Goal: Task Accomplishment & Management: Complete application form

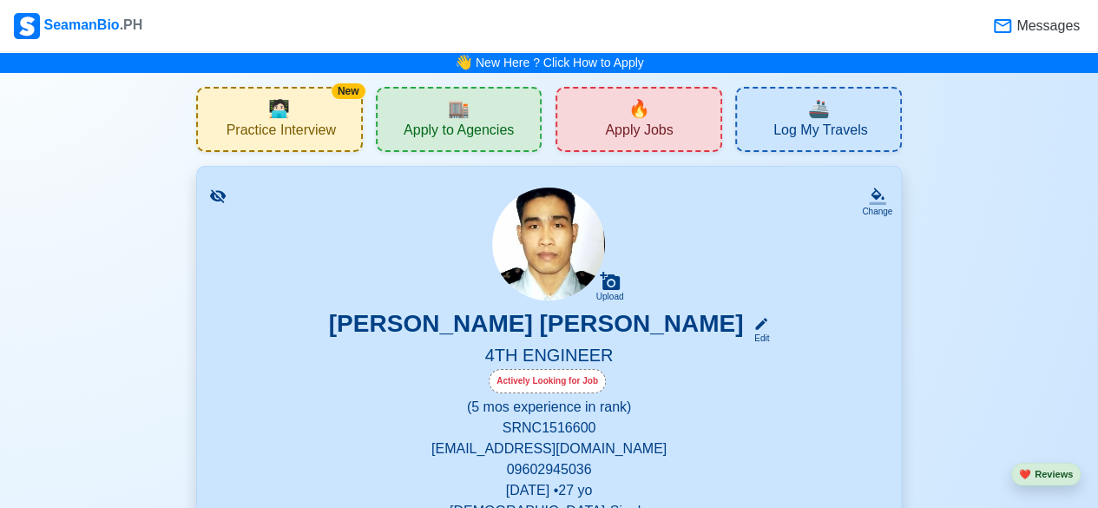
click at [623, 114] on div "🔥 Apply Jobs" at bounding box center [639, 119] width 167 height 65
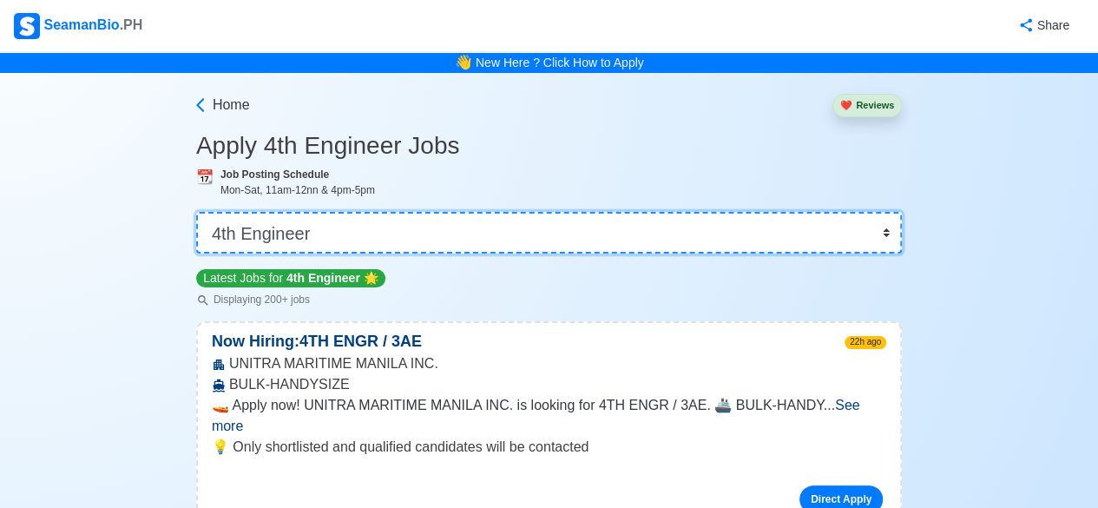
click at [893, 235] on select "👉 Select Rank or Position Master Chief Officer 2nd Officer 3rd Officer Junior O…" at bounding box center [549, 233] width 706 height 42
click at [892, 237] on select "👉 Select Rank or Position Master Chief Officer 2nd Officer 3rd Officer Junior O…" at bounding box center [549, 233] width 706 height 42
select select "Junior Engineer"
click at [198, 212] on select "👉 Select Rank or Position Master Chief Officer 2nd Officer 3rd Officer Junior O…" at bounding box center [549, 233] width 706 height 42
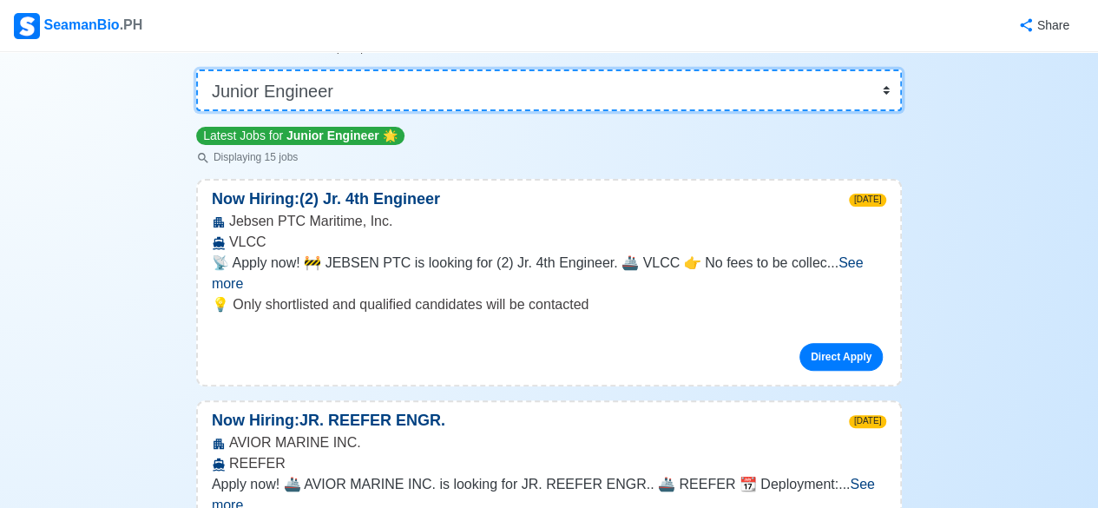
scroll to position [148, 0]
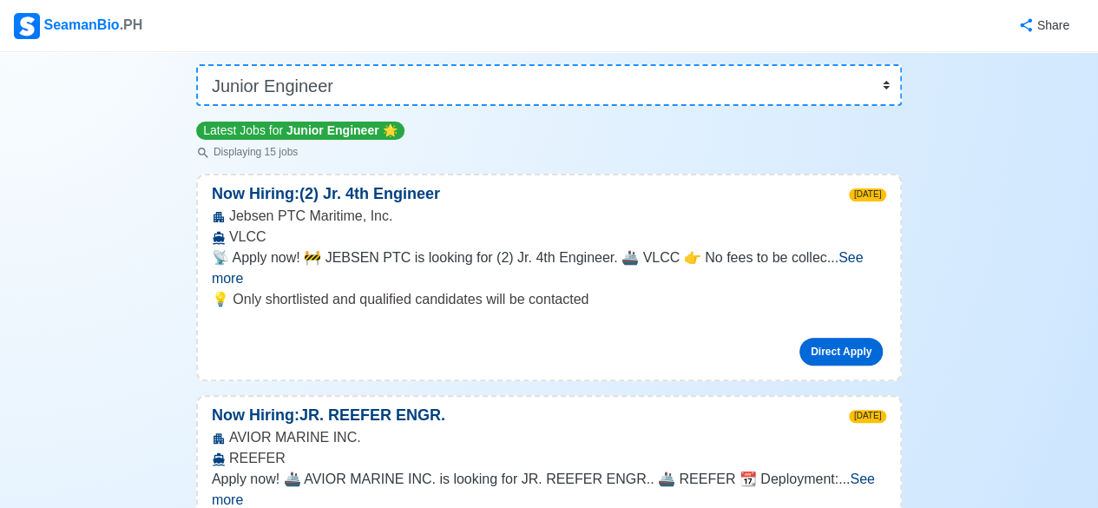
click at [858, 338] on link "Direct Apply" at bounding box center [841, 352] width 83 height 28
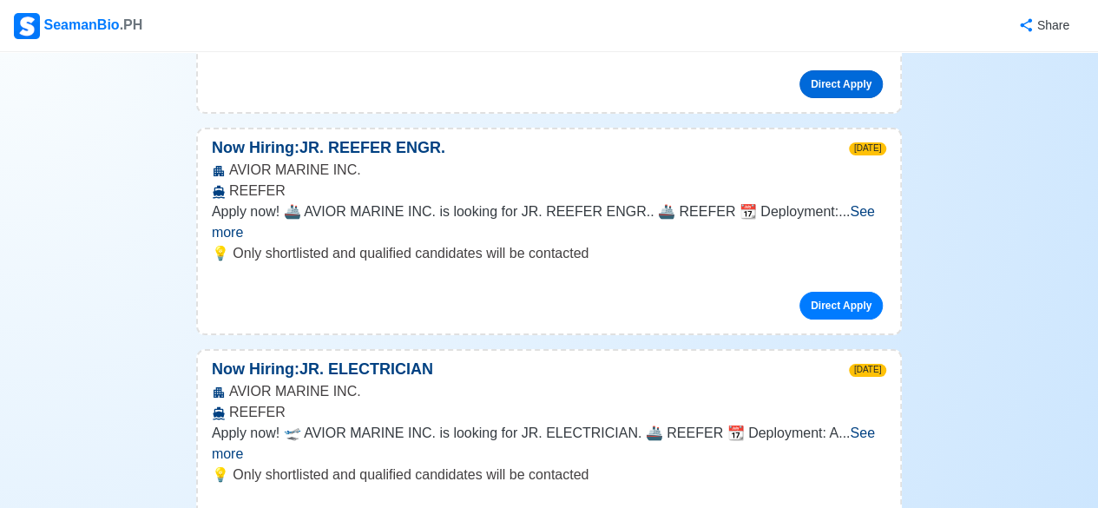
scroll to position [0, 0]
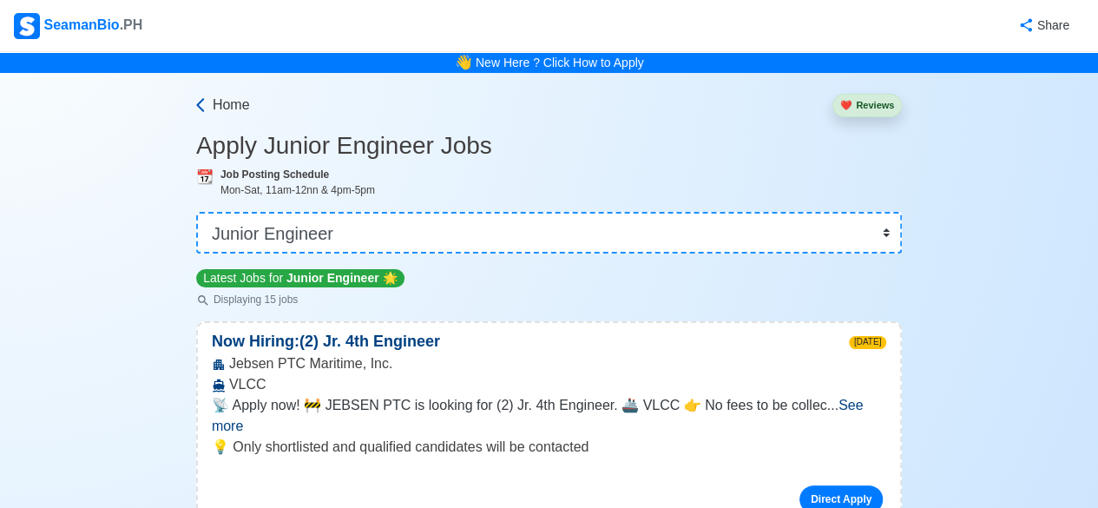
click at [211, 102] on link "Home" at bounding box center [221, 105] width 58 height 21
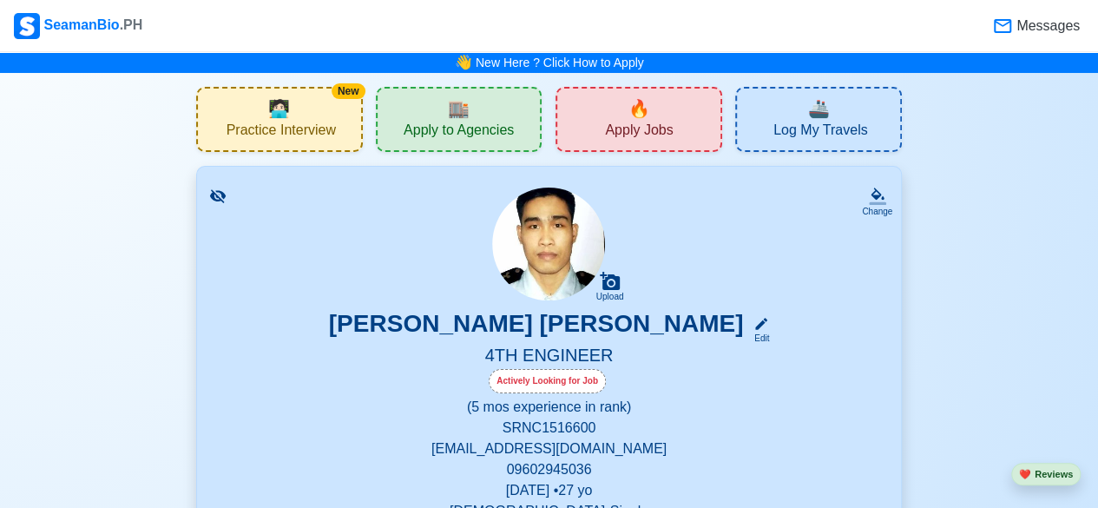
click at [215, 188] on icon at bounding box center [217, 196] width 17 height 17
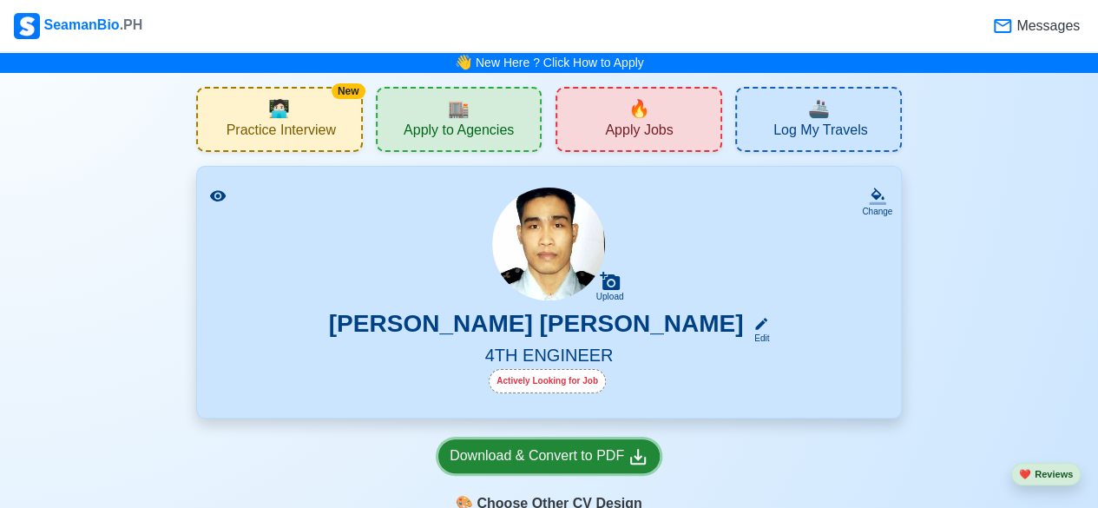
click at [603, 467] on div "Download & Convert to PDF" at bounding box center [549, 456] width 199 height 22
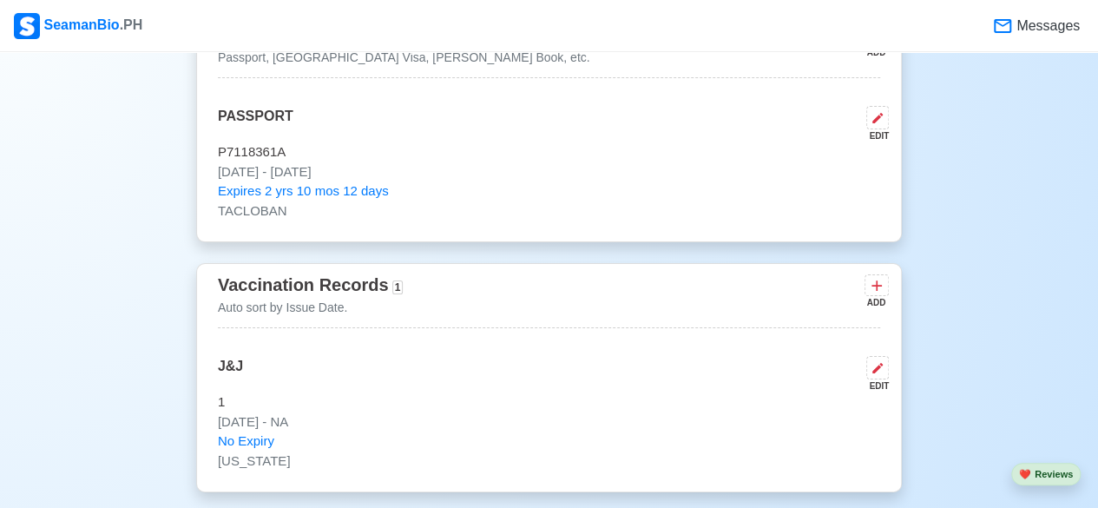
scroll to position [1120, 0]
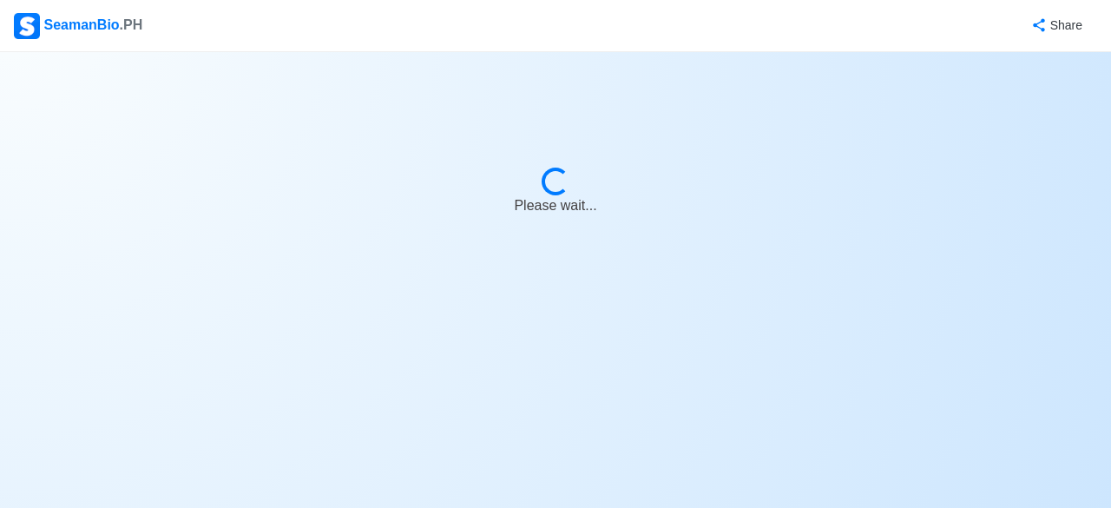
select select "Junior Engineer"
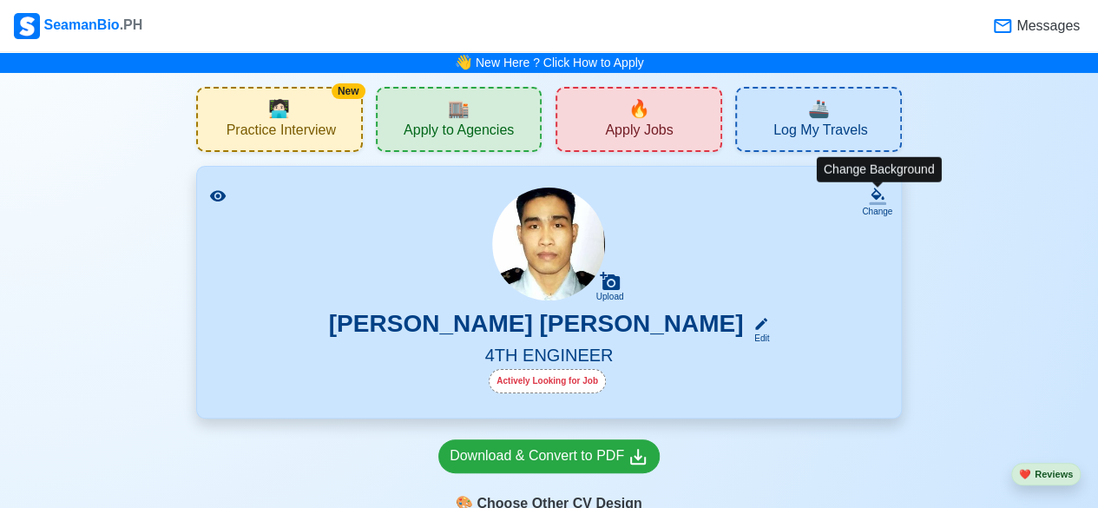
click at [880, 211] on div "Change" at bounding box center [877, 211] width 30 height 13
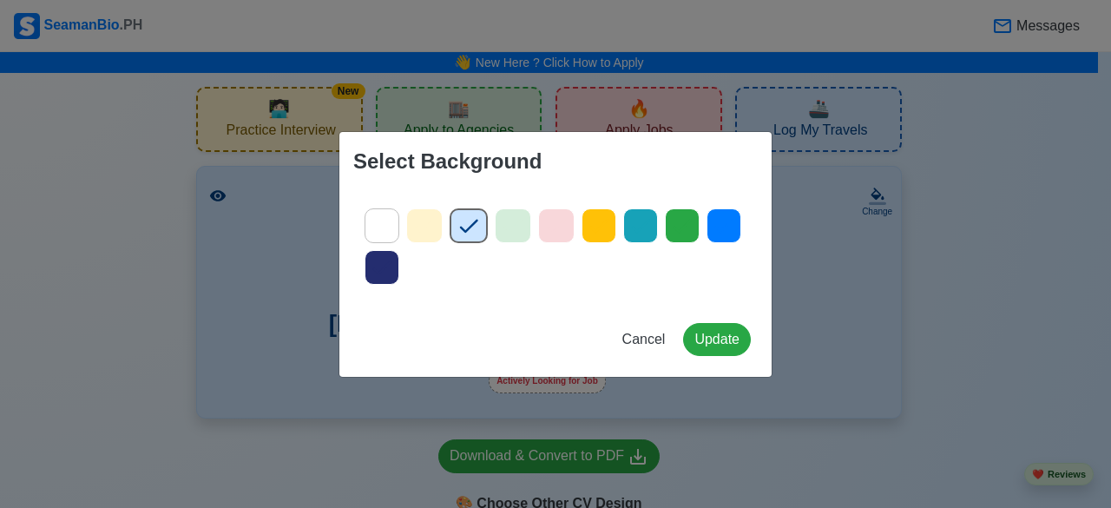
click at [719, 223] on icon at bounding box center [724, 226] width 26 height 26
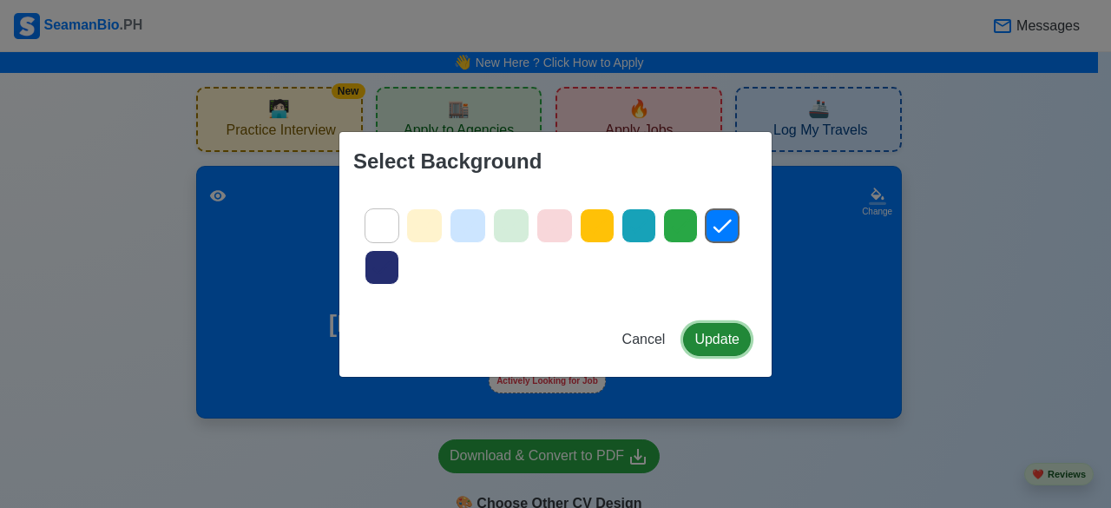
click at [738, 346] on button "Update" at bounding box center [717, 339] width 68 height 33
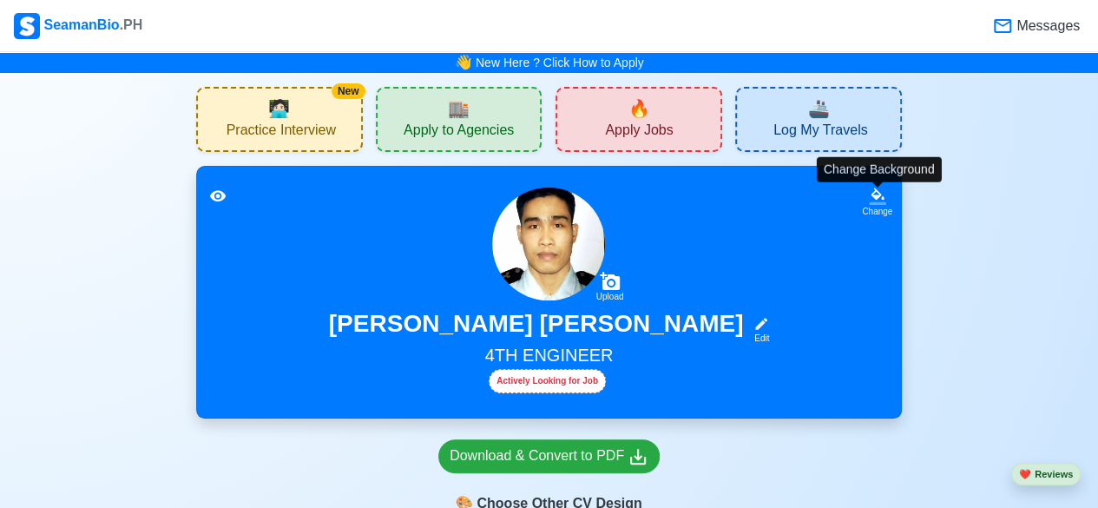
click at [875, 201] on icon at bounding box center [877, 196] width 17 height 17
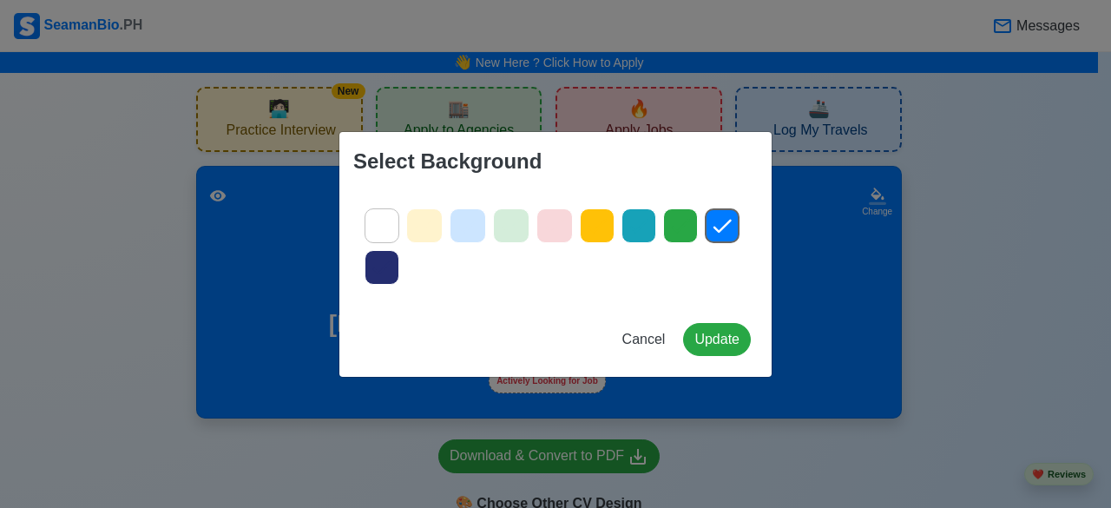
click at [469, 212] on div at bounding box center [468, 225] width 36 height 35
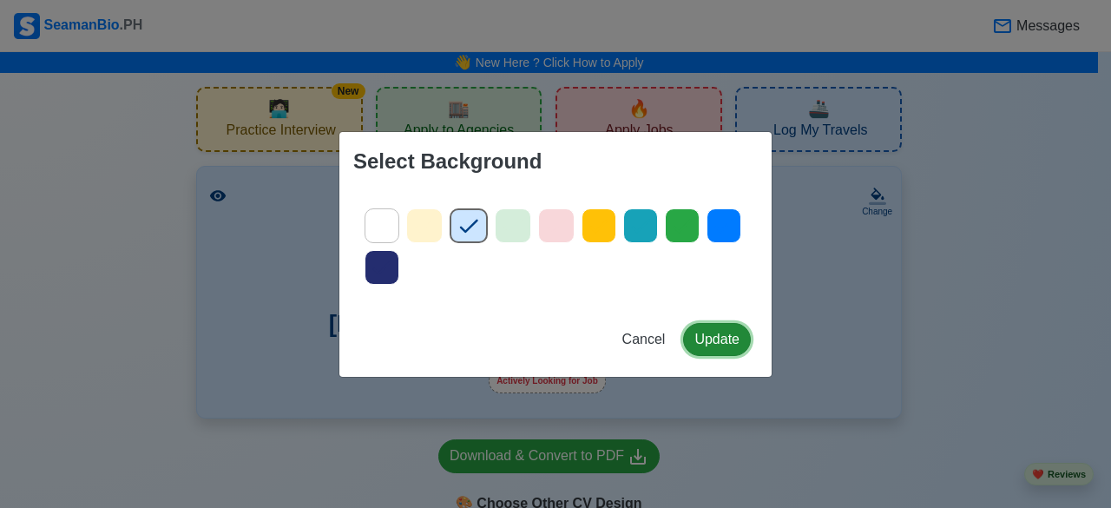
click at [729, 336] on button "Update" at bounding box center [717, 339] width 68 height 33
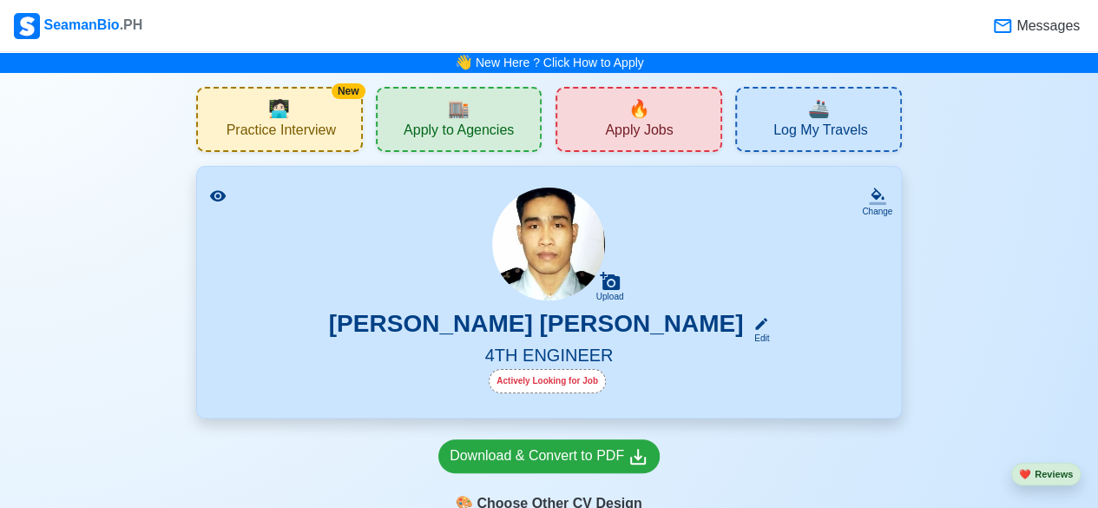
click at [596, 386] on div "Actively Looking for Job" at bounding box center [547, 381] width 117 height 24
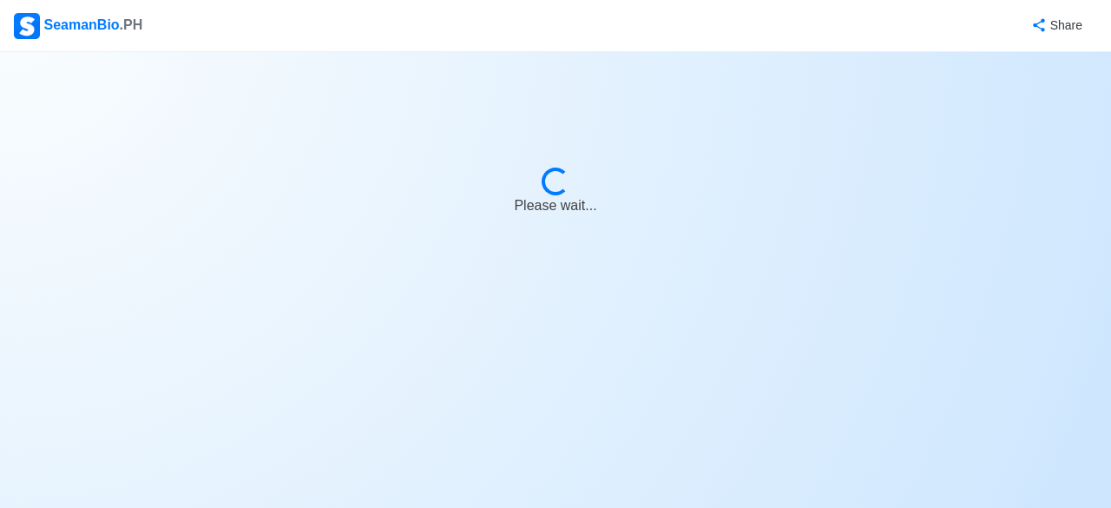
select select "Actively Looking for Job"
select select "Visible for Hiring"
select select "Single"
select select "[DEMOGRAPHIC_DATA]"
select select "PH"
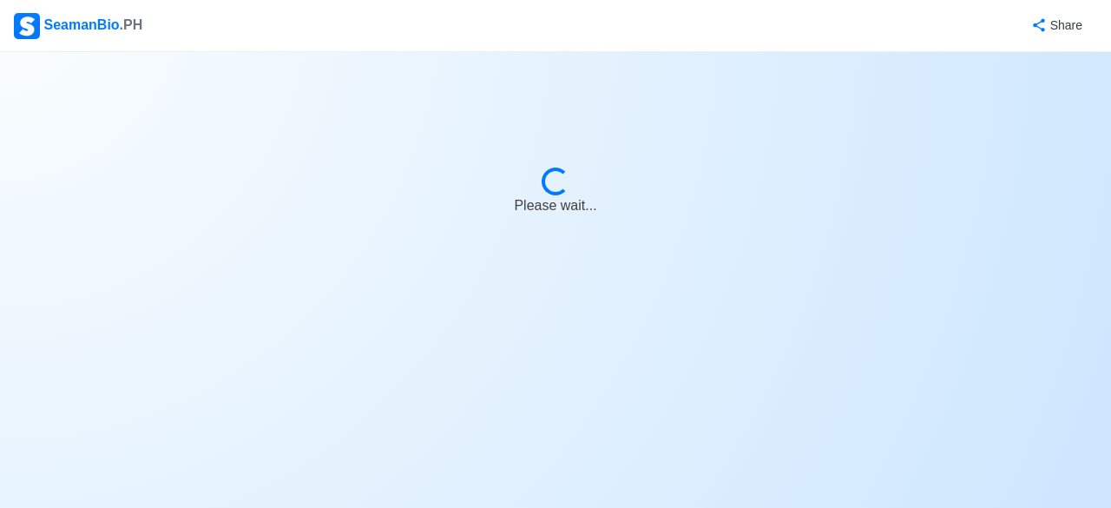
select select "0"
select select "5"
select select "4102416000000"
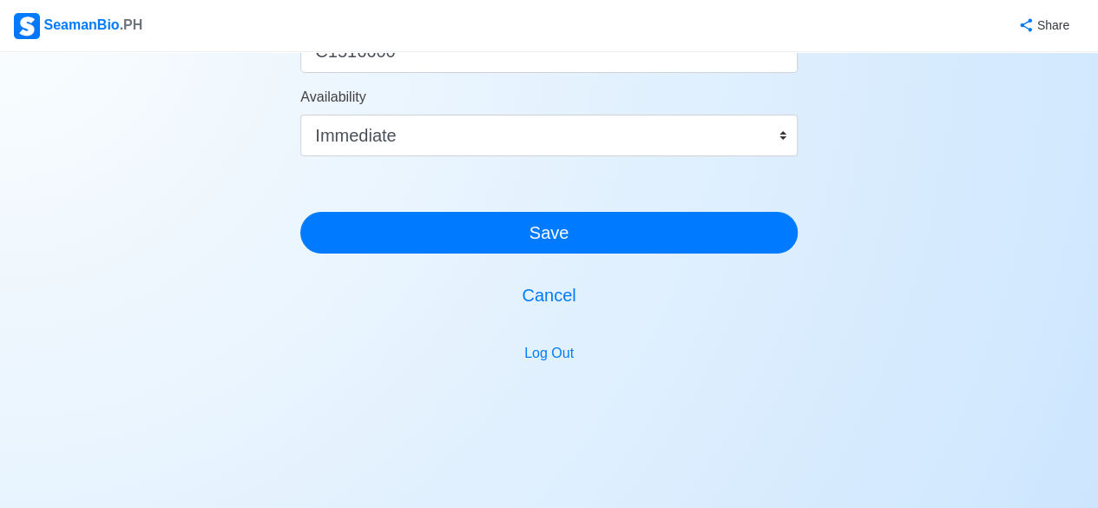
scroll to position [1166, 0]
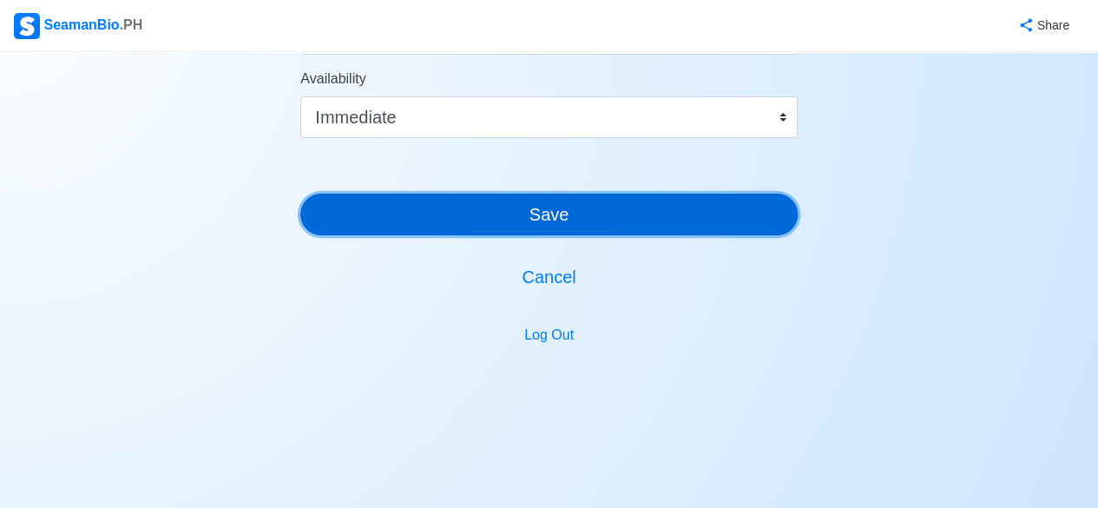
click at [577, 204] on button "Save" at bounding box center [549, 215] width 498 height 42
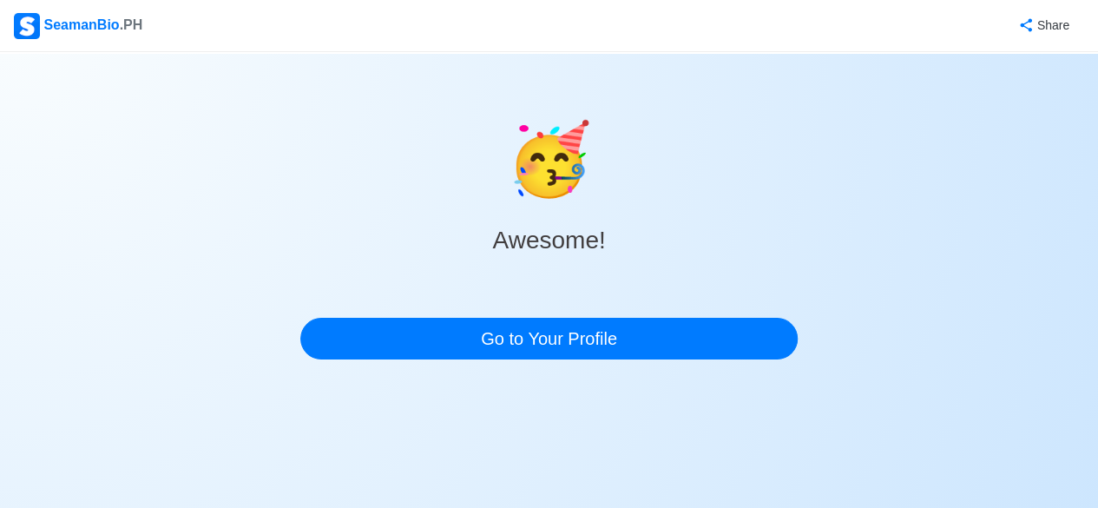
scroll to position [0, 0]
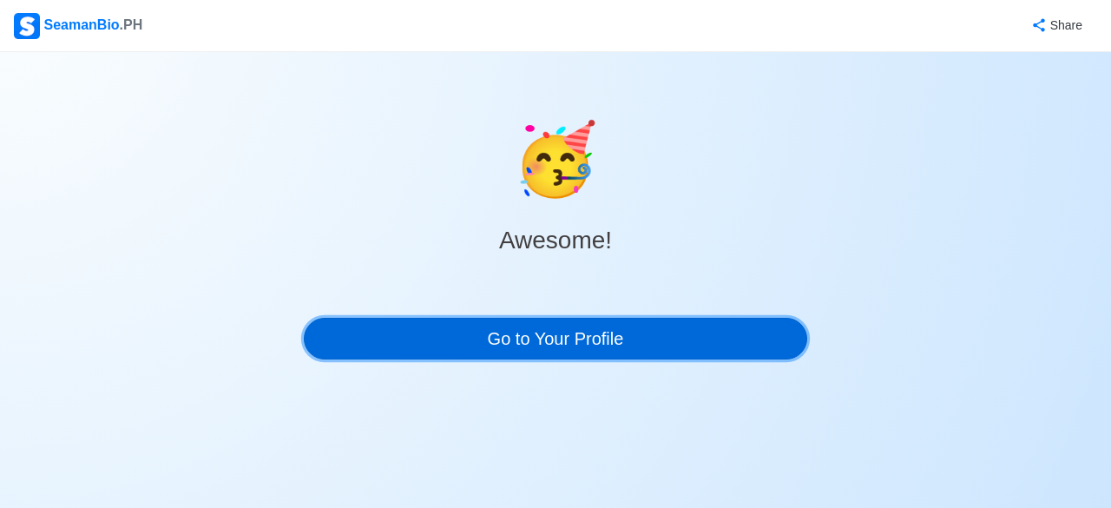
click at [556, 328] on link "Go to Your Profile" at bounding box center [556, 339] width 504 height 42
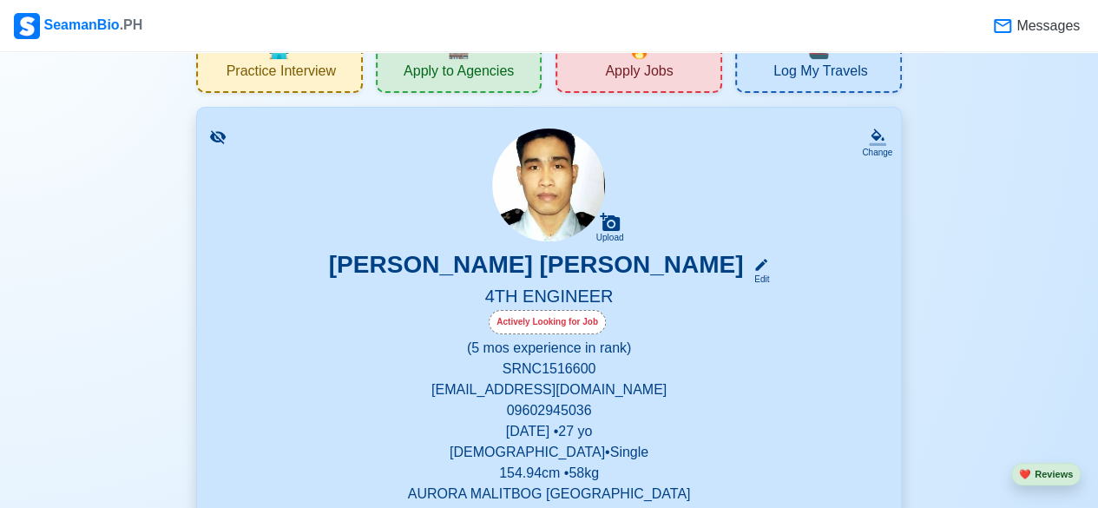
scroll to position [8, 0]
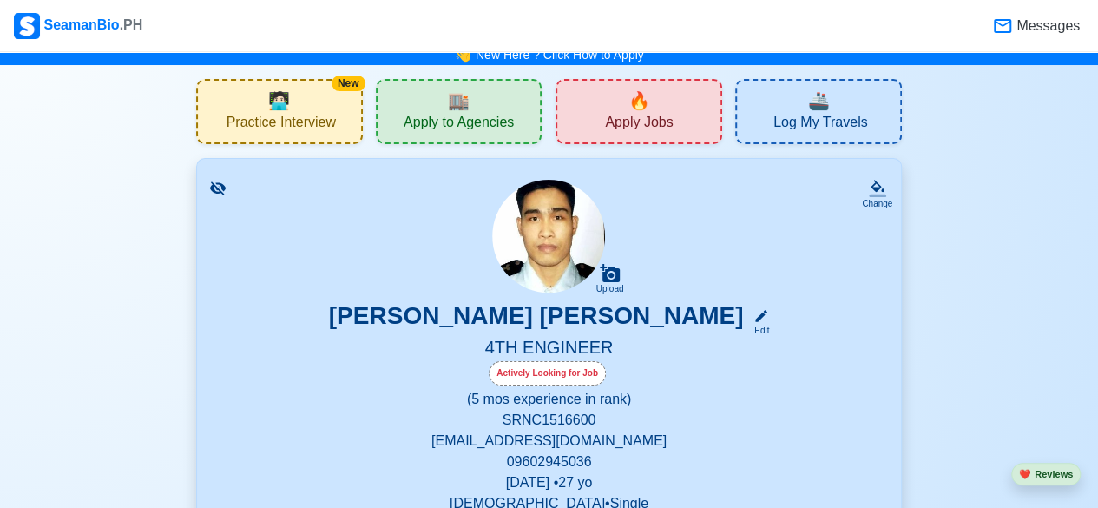
click at [663, 109] on div "🔥 Apply Jobs" at bounding box center [639, 111] width 167 height 65
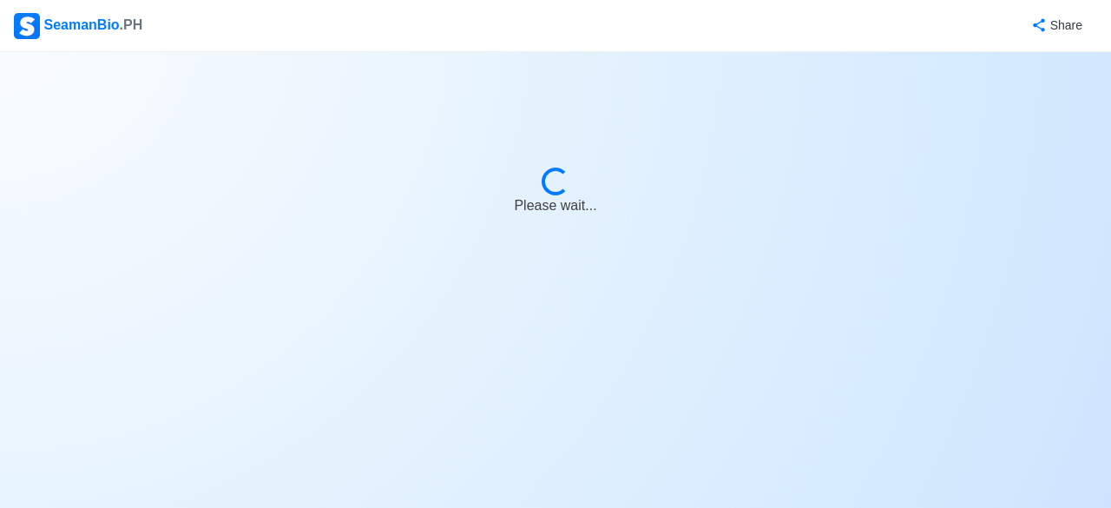
select select "4th Engineer"
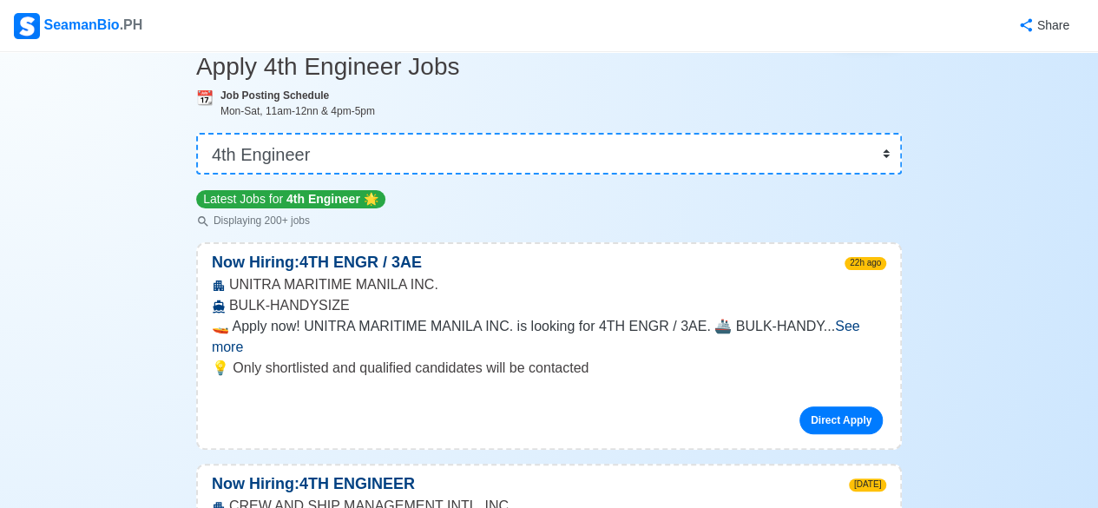
scroll to position [89, 0]
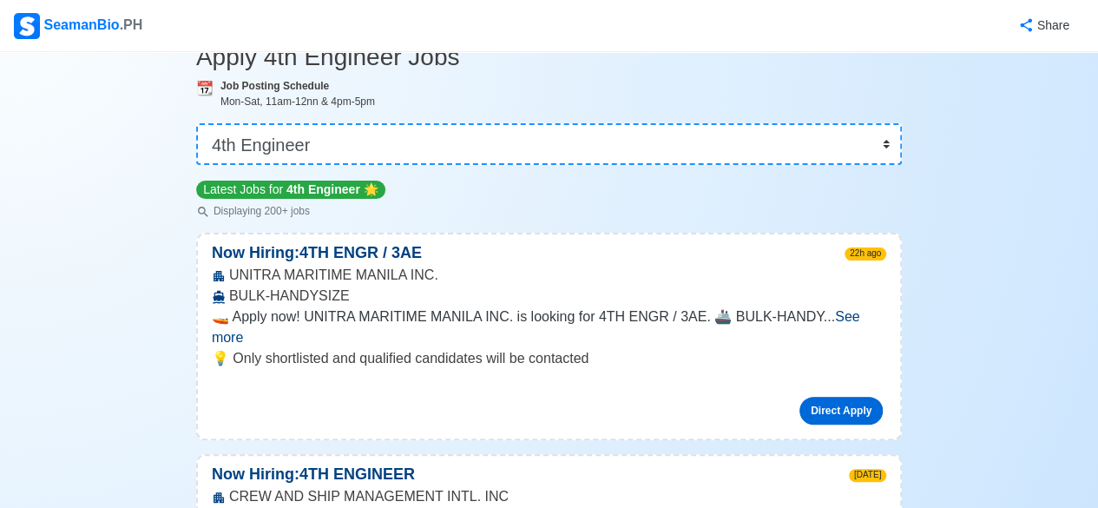
click at [839, 397] on link "Direct Apply" at bounding box center [841, 411] width 83 height 28
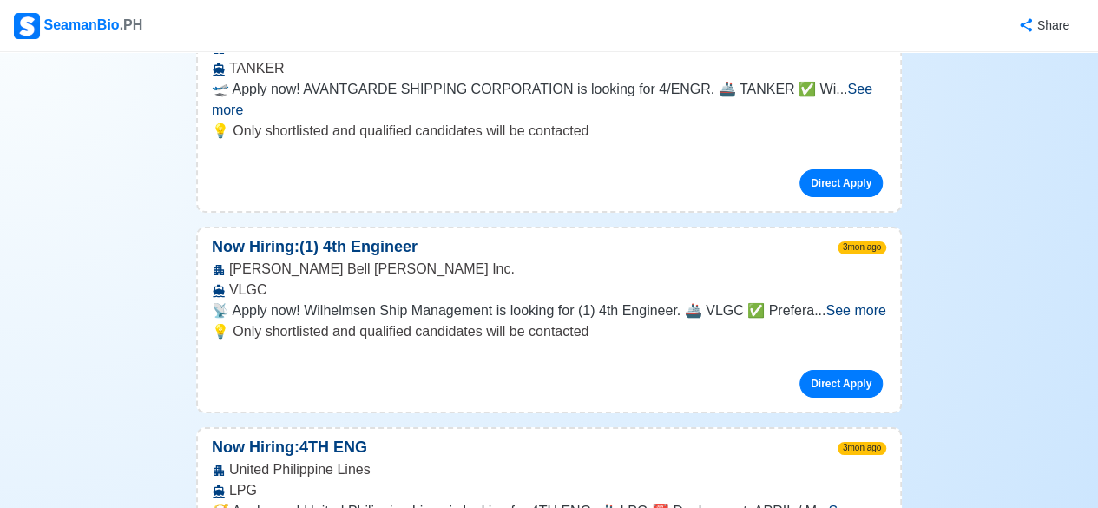
scroll to position [39333, 0]
click at [32, 23] on img at bounding box center [27, 26] width 26 height 26
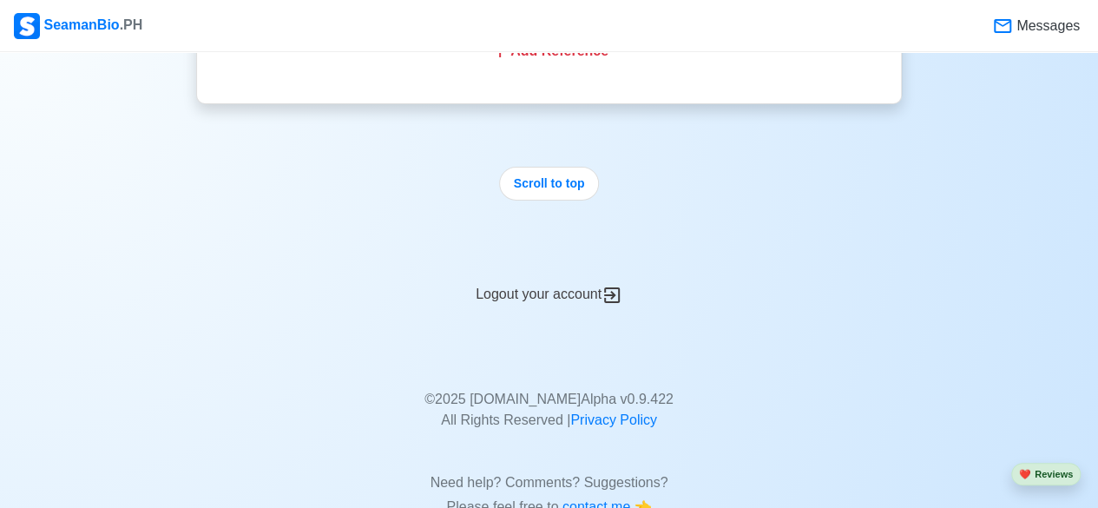
scroll to position [2999, 0]
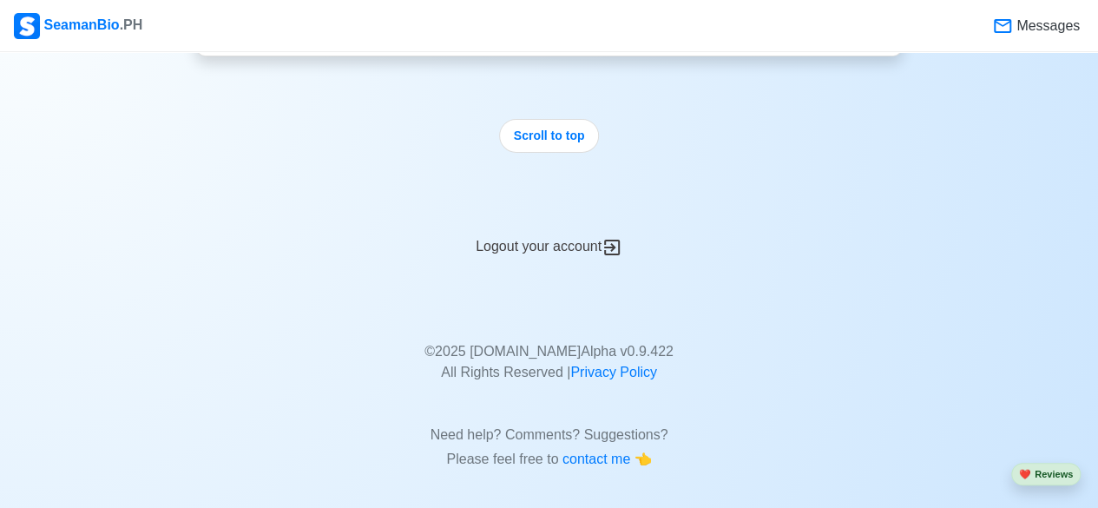
click at [600, 234] on div "Logout your account" at bounding box center [549, 236] width 706 height 43
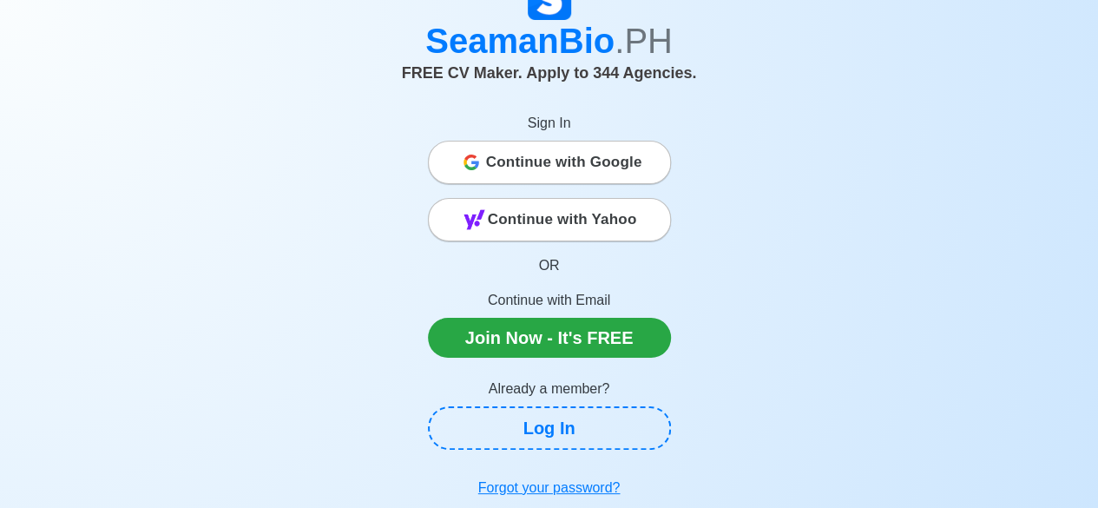
scroll to position [135, 0]
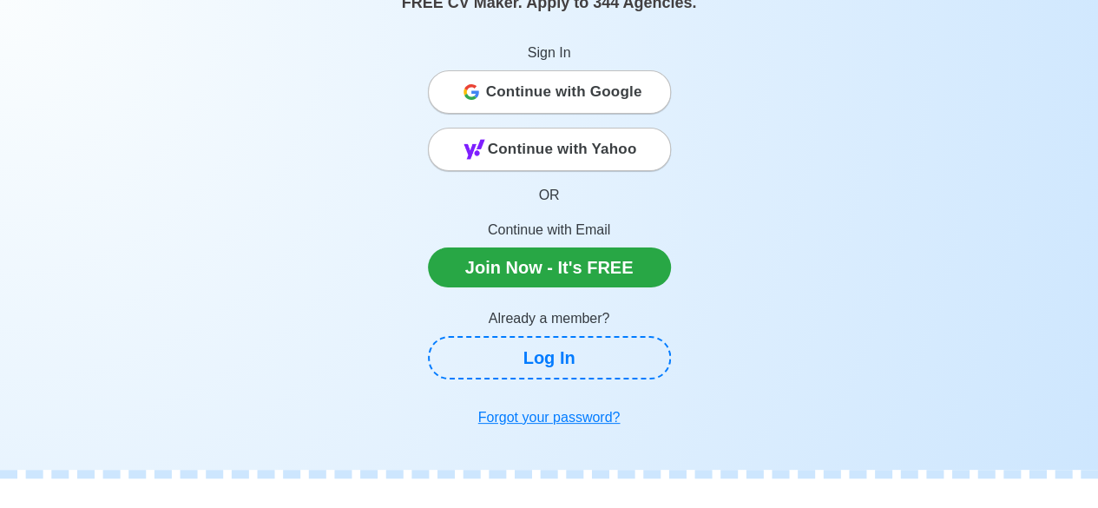
click at [214, 263] on div "SeamanBio .PH FREE CV Maker. Apply to 344 Agencies. Sign In Continue with Googl…" at bounding box center [550, 170] width 990 height 529
click at [213, 266] on div "SeamanBio .PH FREE CV Maker. Apply to 344 Agencies. Sign In Continue with Googl…" at bounding box center [550, 170] width 990 height 529
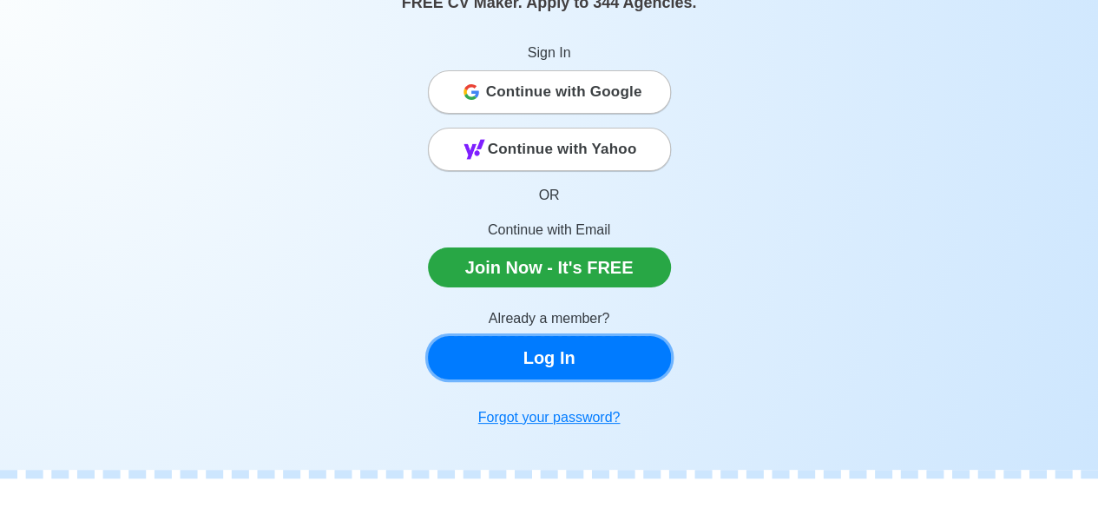
click at [556, 374] on link "Log In" at bounding box center [549, 357] width 243 height 43
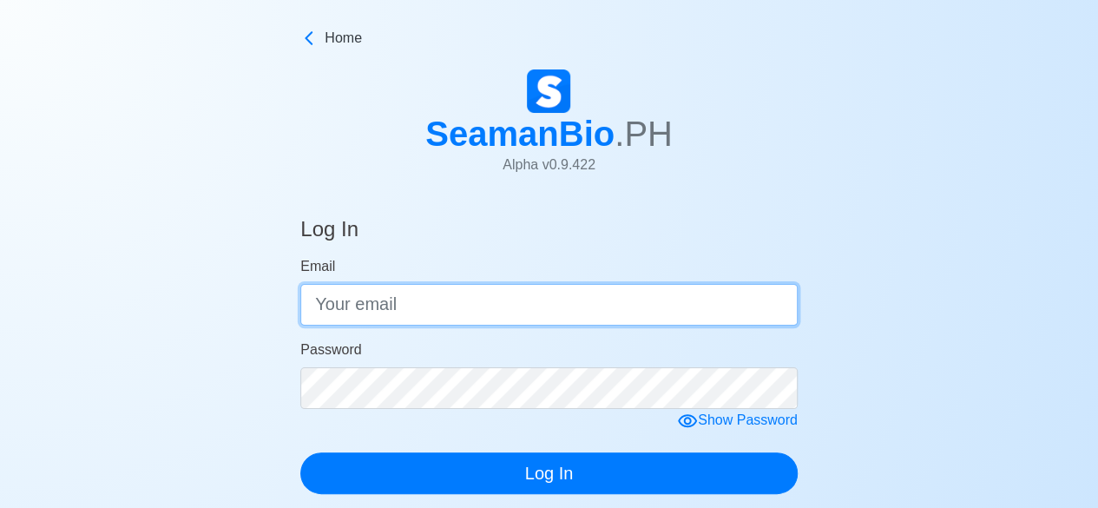
type input "[EMAIL_ADDRESS][DOMAIN_NAME]"
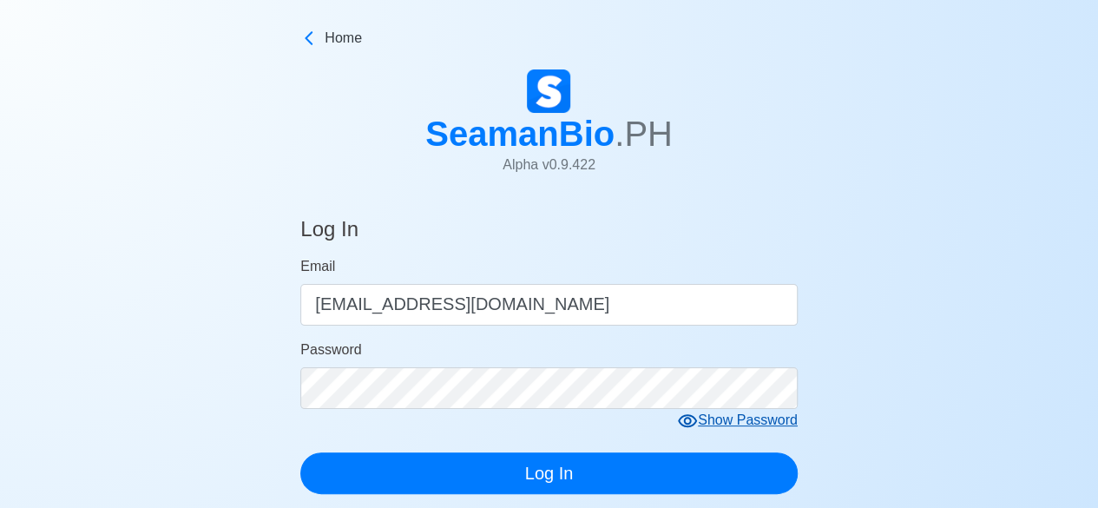
click at [683, 418] on icon at bounding box center [687, 420] width 19 height 13
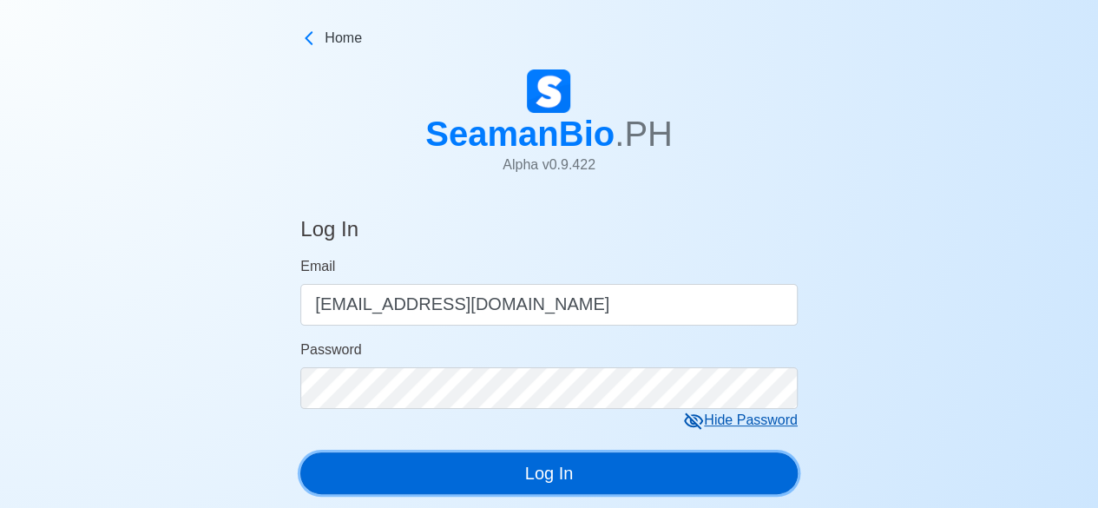
click at [611, 469] on button "Log In" at bounding box center [549, 473] width 498 height 42
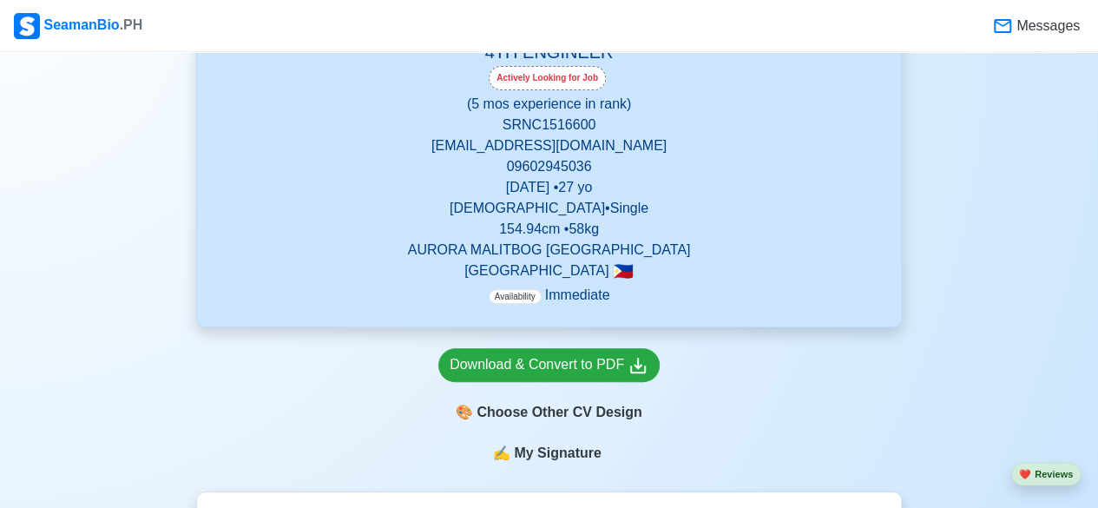
scroll to position [312, 0]
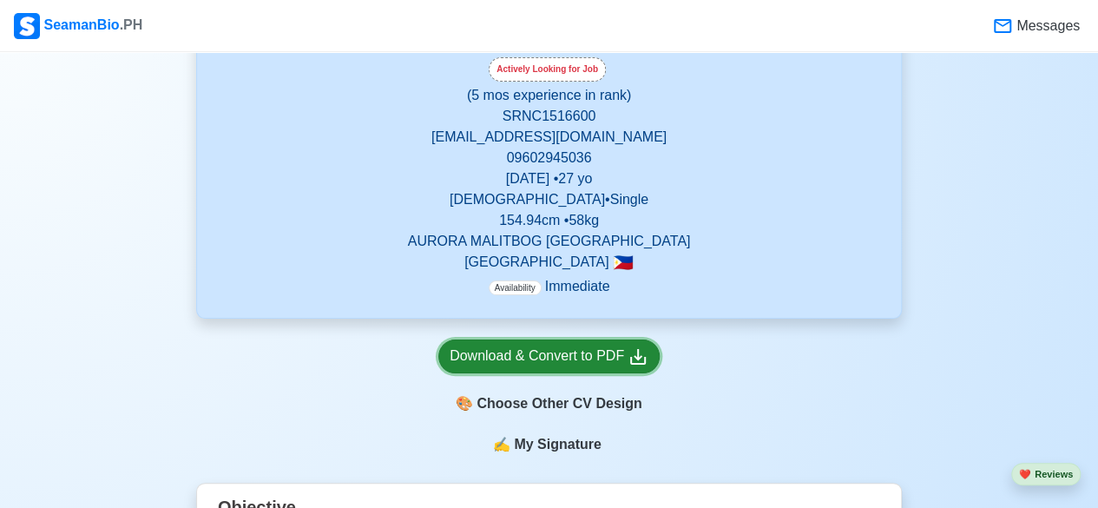
click at [586, 360] on div "Download & Convert to PDF" at bounding box center [549, 357] width 199 height 22
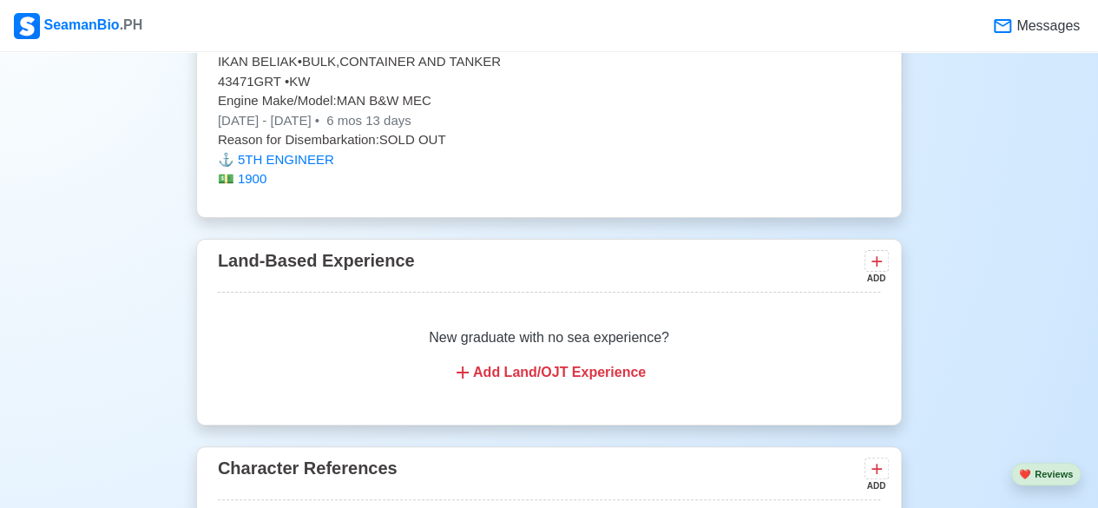
scroll to position [2402, 0]
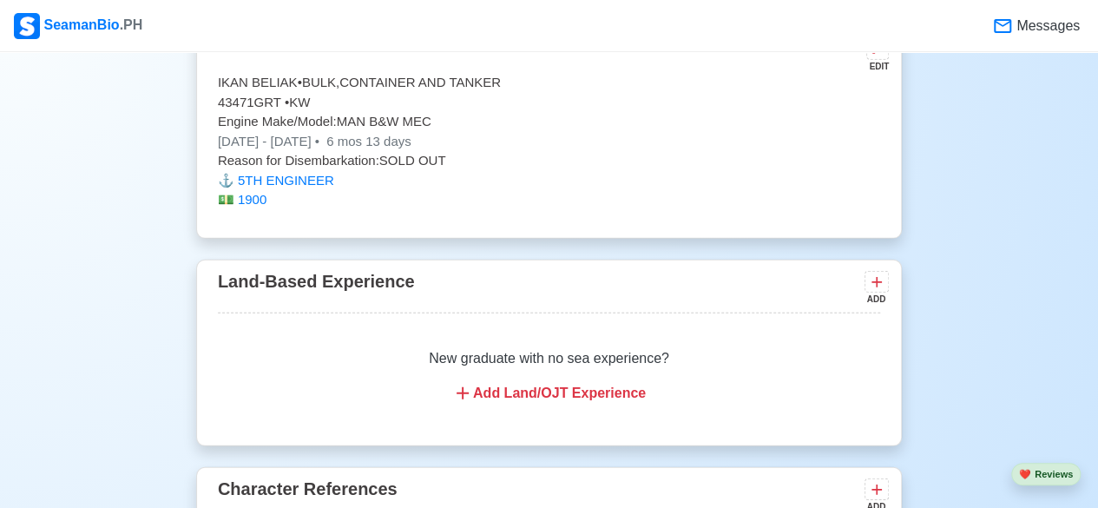
click at [1002, 29] on icon at bounding box center [1002, 26] width 21 height 21
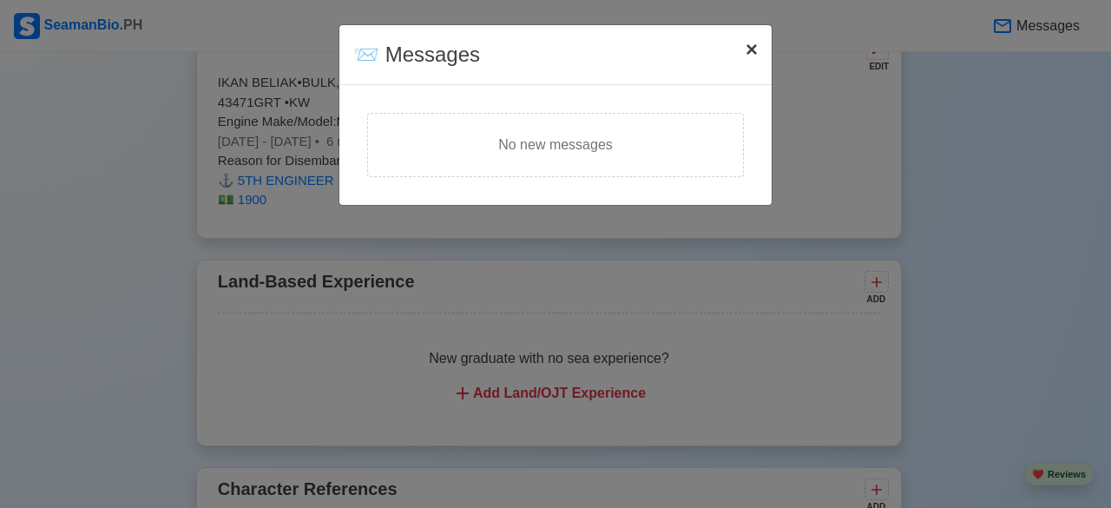
click at [758, 50] on button "× Close" at bounding box center [752, 49] width 40 height 49
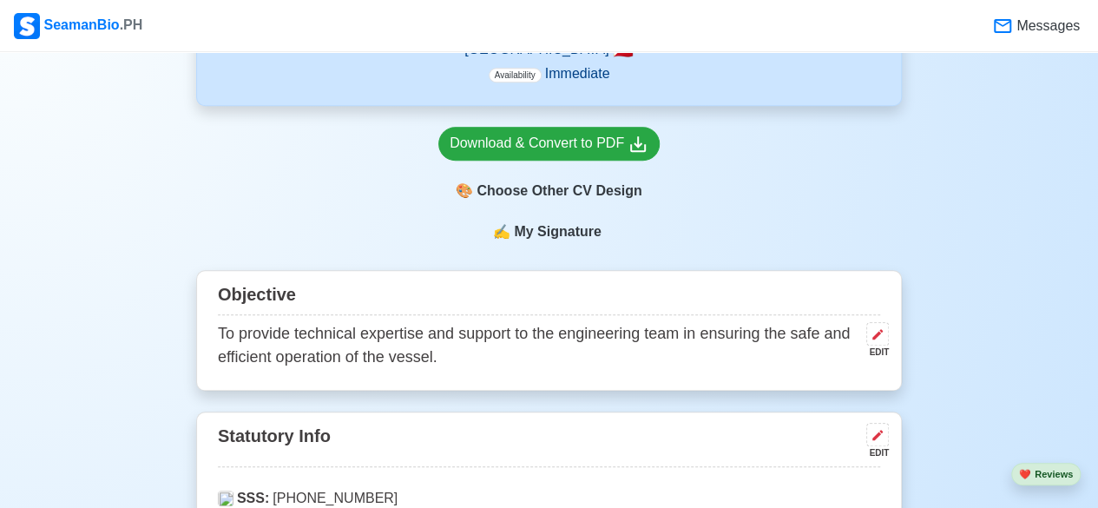
scroll to position [0, 0]
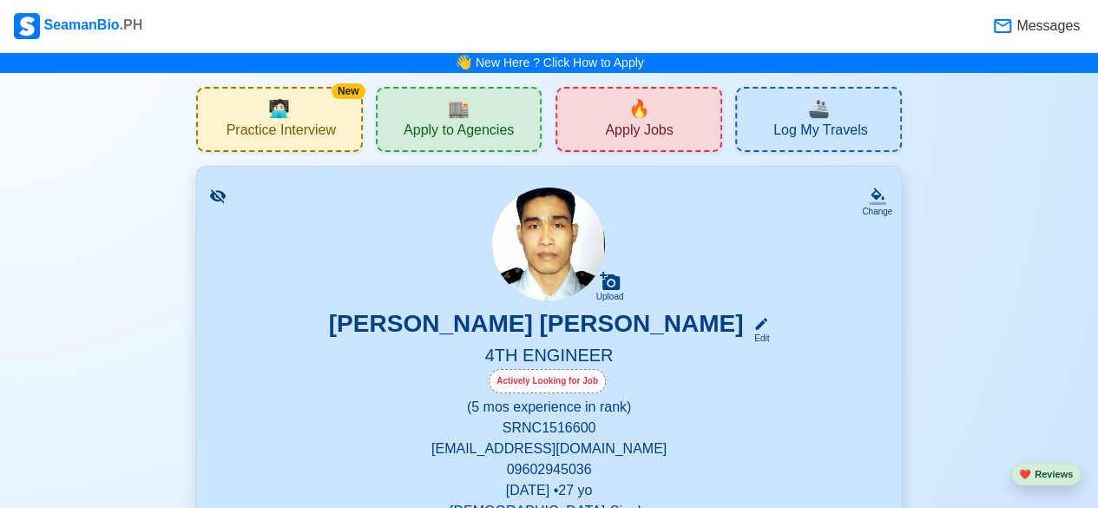
click at [259, 123] on span "Practice Interview" at bounding box center [281, 133] width 109 height 22
click at [454, 122] on span "Apply to Agencies" at bounding box center [459, 133] width 110 height 22
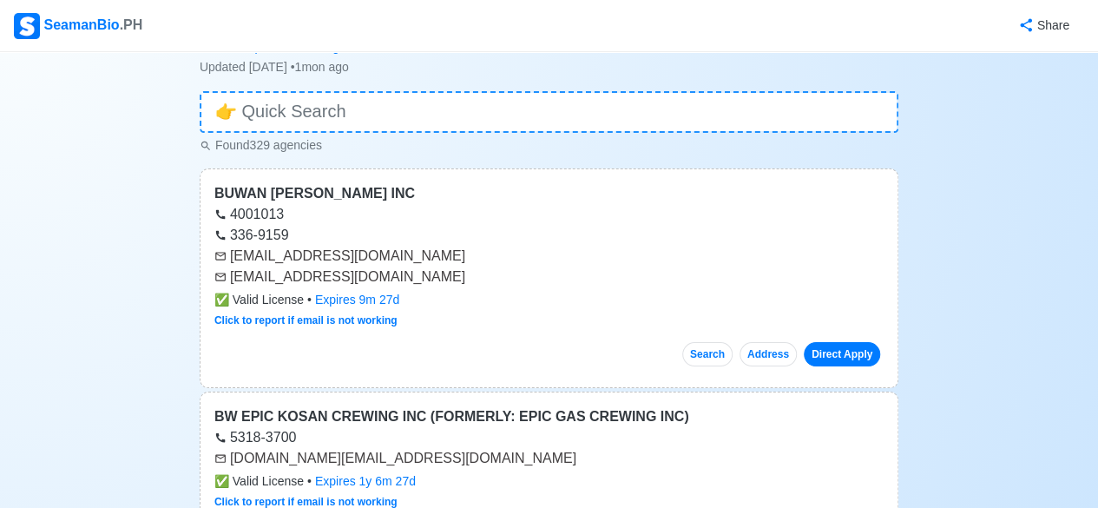
scroll to position [92, 0]
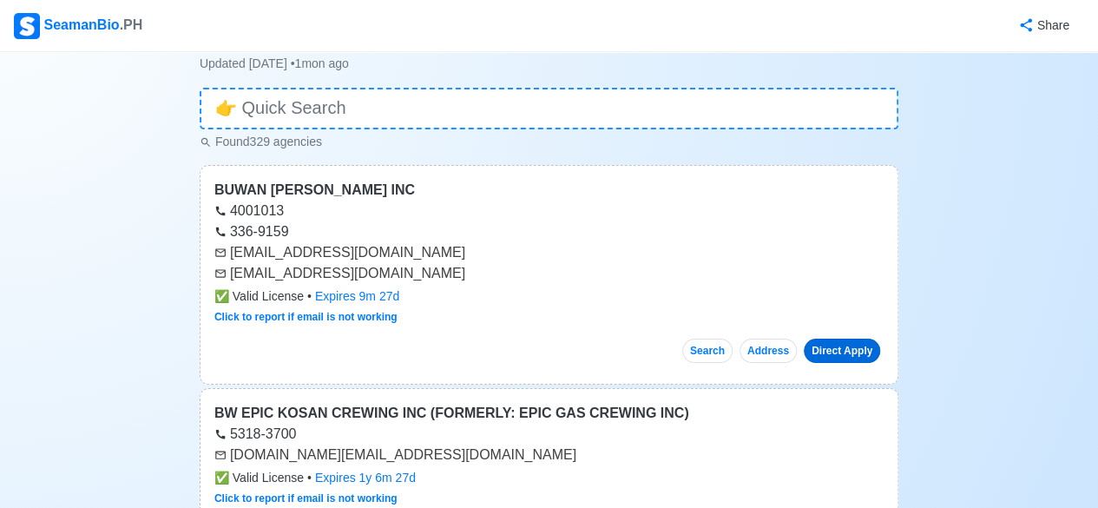
click at [840, 346] on link "Direct Apply" at bounding box center [842, 351] width 76 height 24
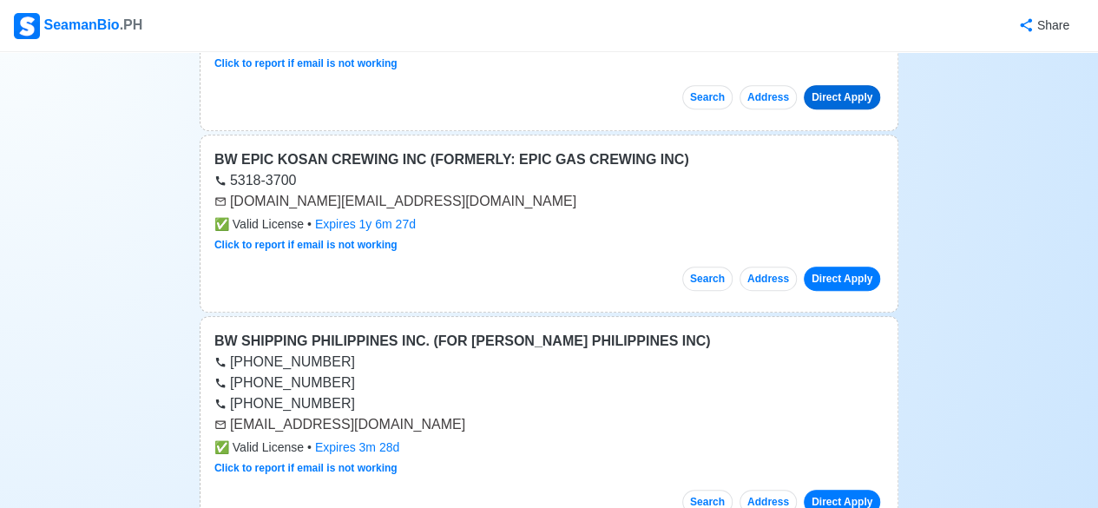
scroll to position [0, 0]
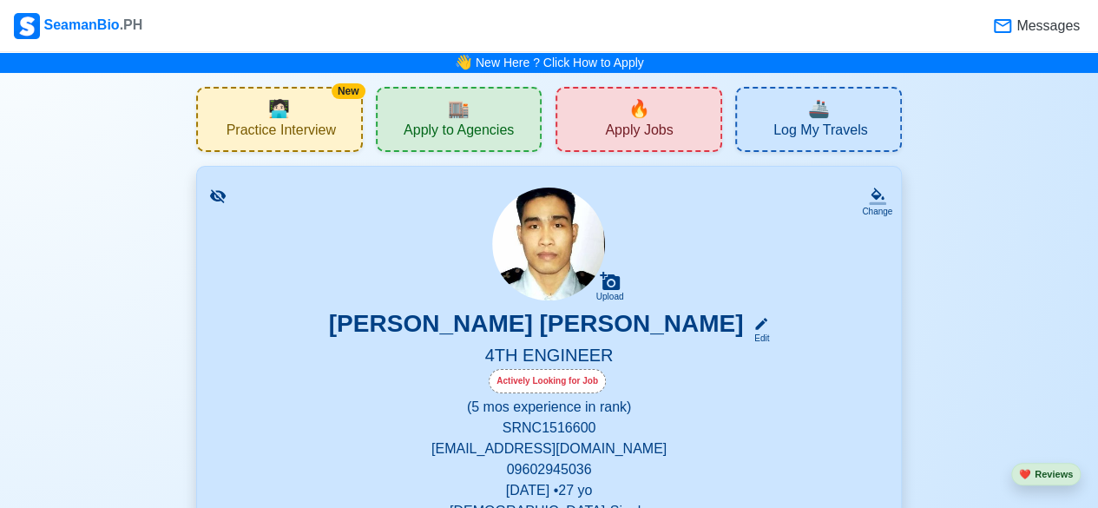
click at [653, 129] on span "Apply Jobs" at bounding box center [639, 133] width 68 height 22
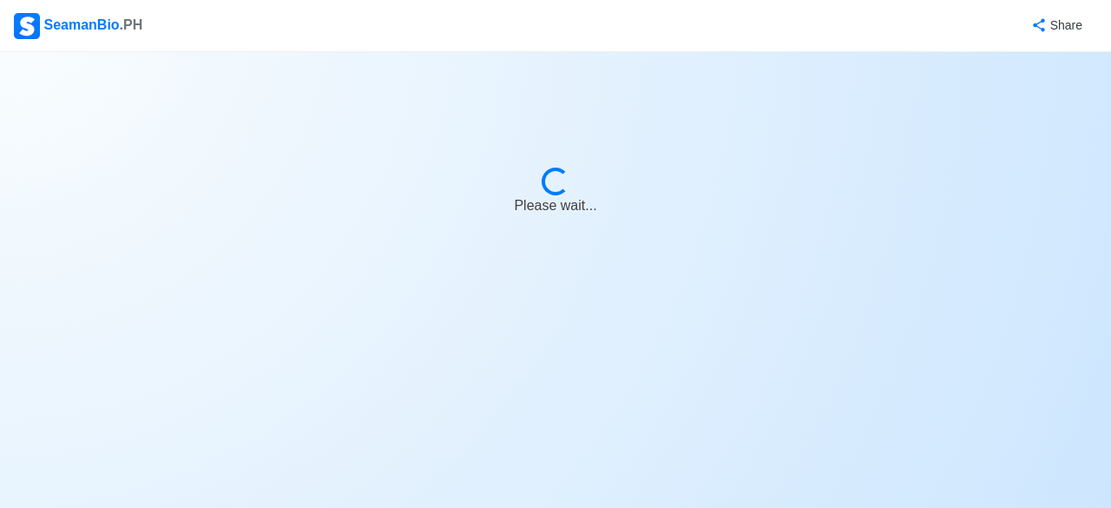
select select "4th Engineer"
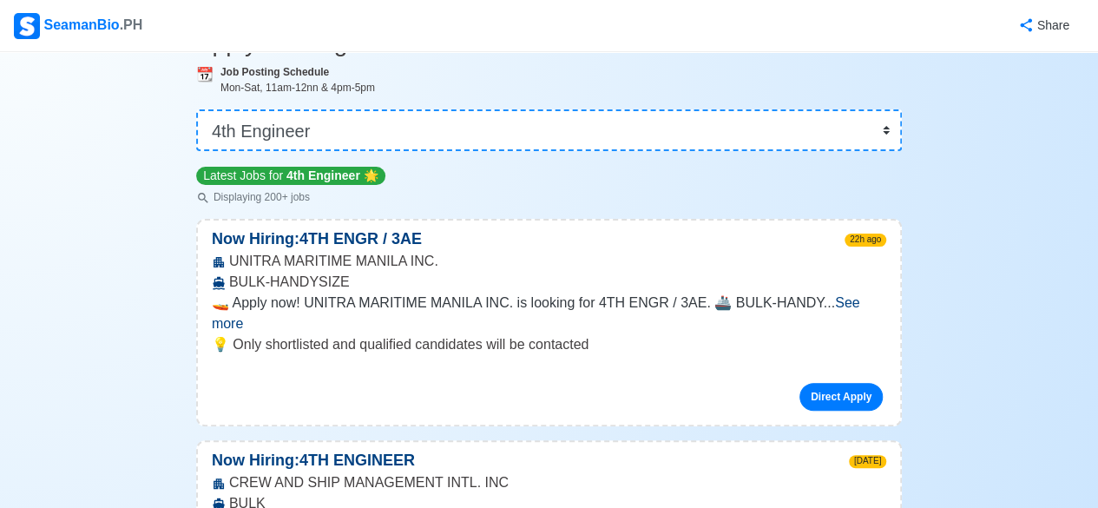
scroll to position [102, 0]
click at [860, 383] on link "Direct Apply" at bounding box center [841, 397] width 83 height 28
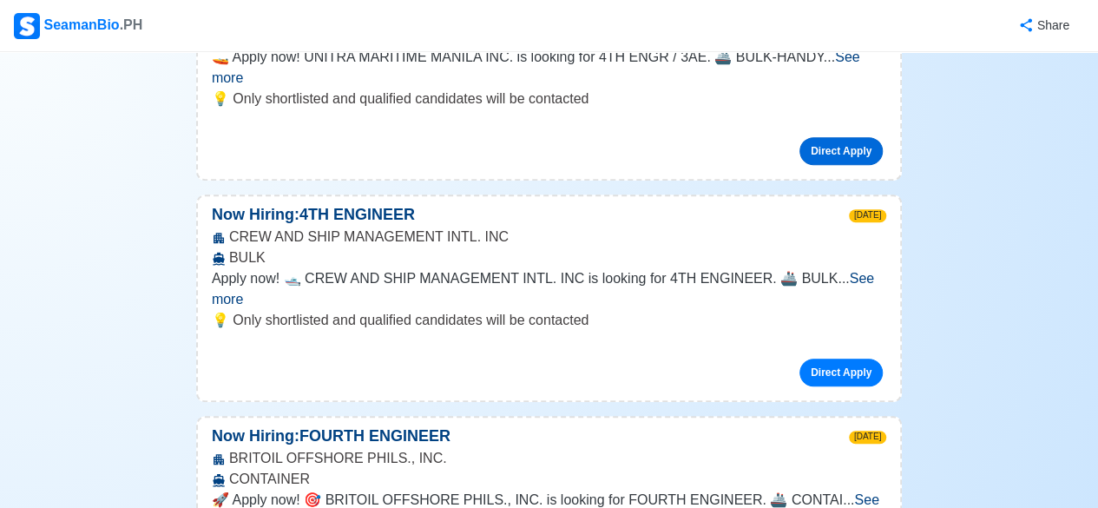
scroll to position [343, 0]
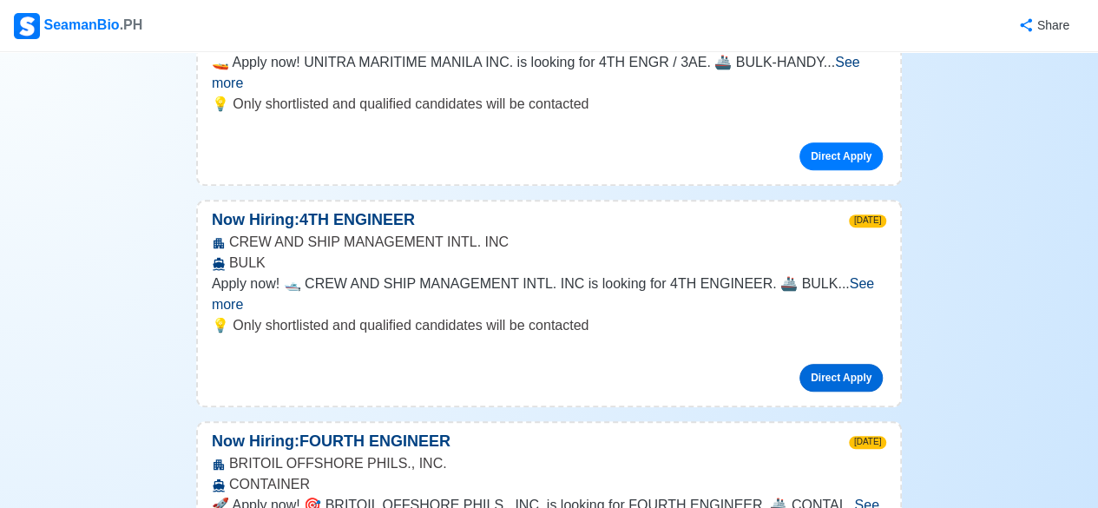
click at [839, 364] on link "Direct Apply" at bounding box center [841, 378] width 83 height 28
click at [849, 364] on link "Direct Apply" at bounding box center [841, 378] width 83 height 28
click at [872, 276] on span "See more" at bounding box center [543, 294] width 663 height 36
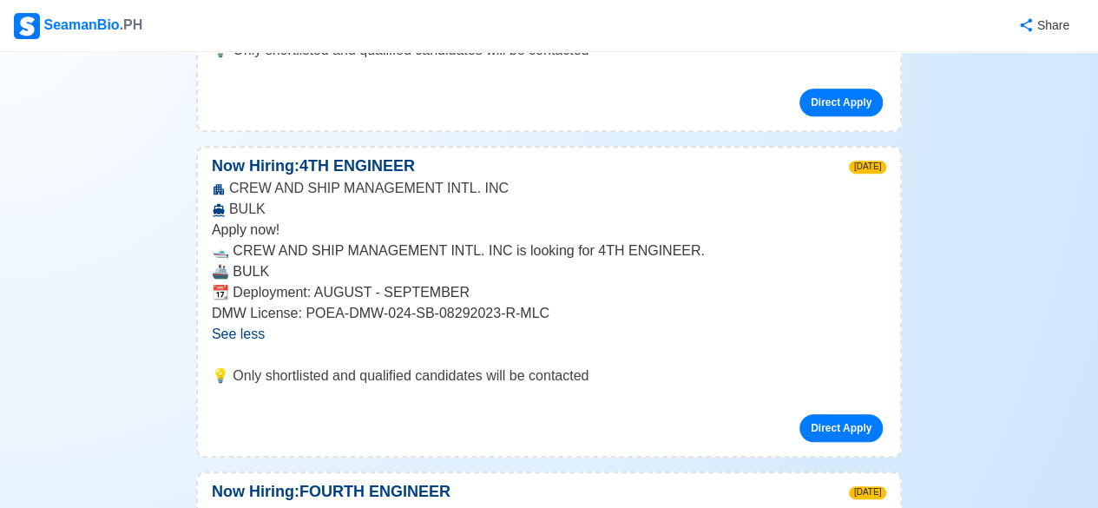
scroll to position [405, 0]
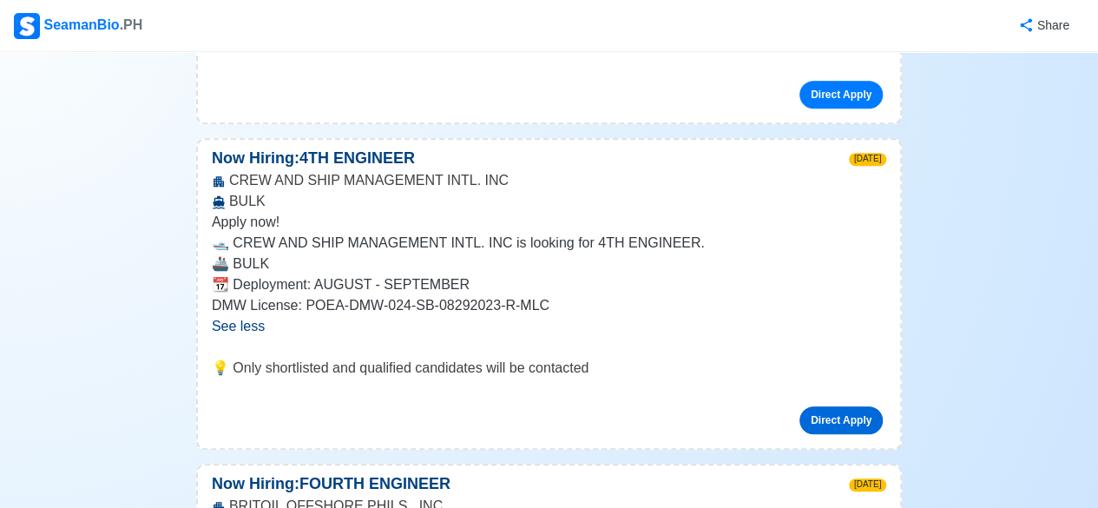
click at [824, 406] on link "Direct Apply" at bounding box center [841, 420] width 83 height 28
click at [830, 406] on link "Direct Apply" at bounding box center [841, 420] width 83 height 28
click at [838, 406] on link "Direct Apply" at bounding box center [841, 420] width 83 height 28
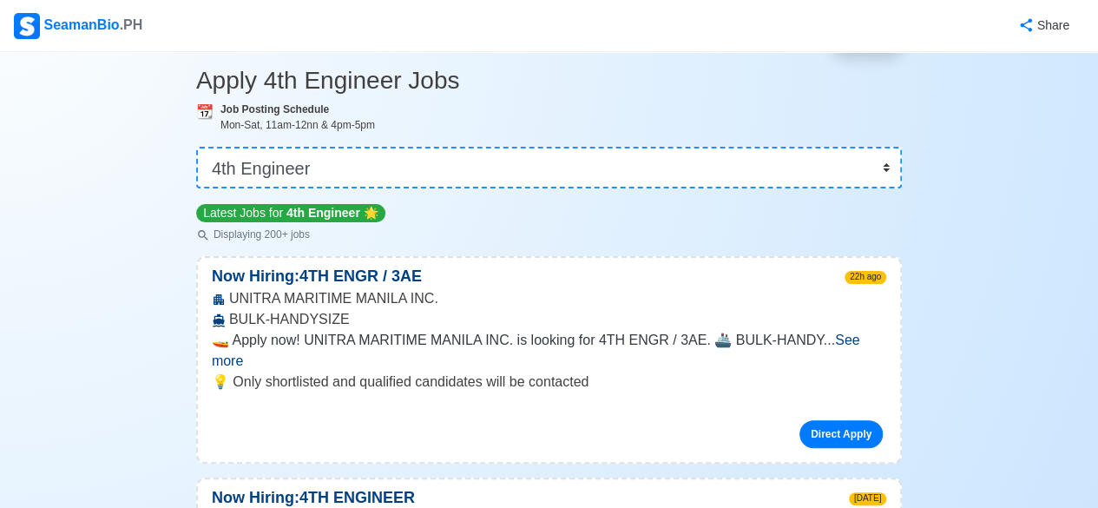
scroll to position [83, 0]
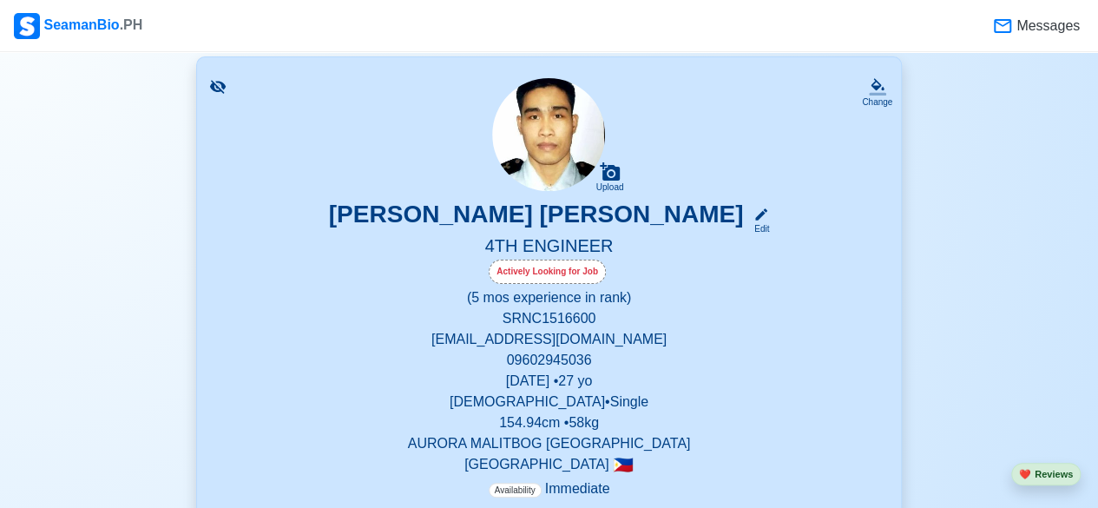
scroll to position [110, 0]
click at [548, 269] on div "Actively Looking for Job" at bounding box center [547, 271] width 117 height 24
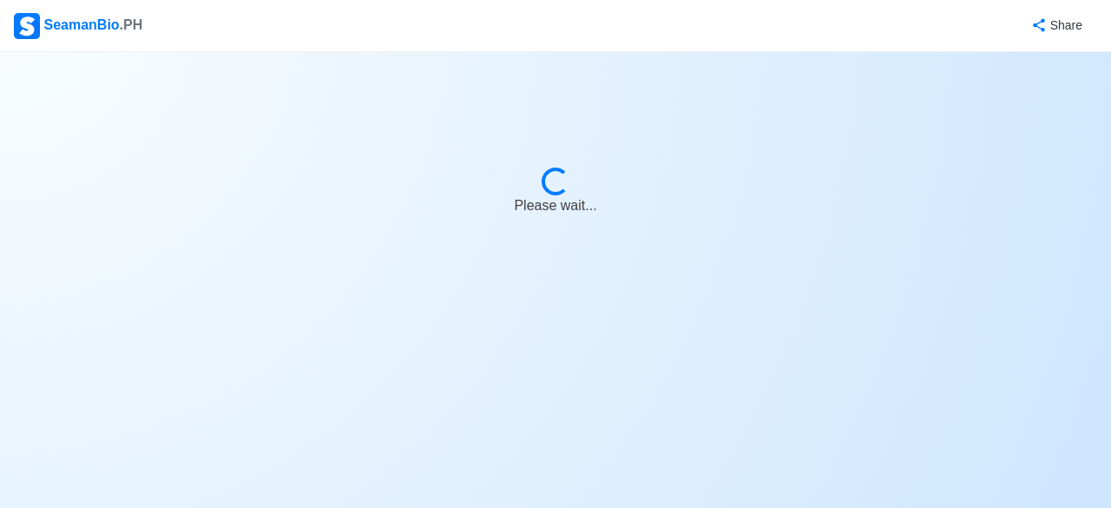
select select "Actively Looking for Job"
select select "Visible for Hiring"
select select "Single"
select select "[DEMOGRAPHIC_DATA]"
select select "PH"
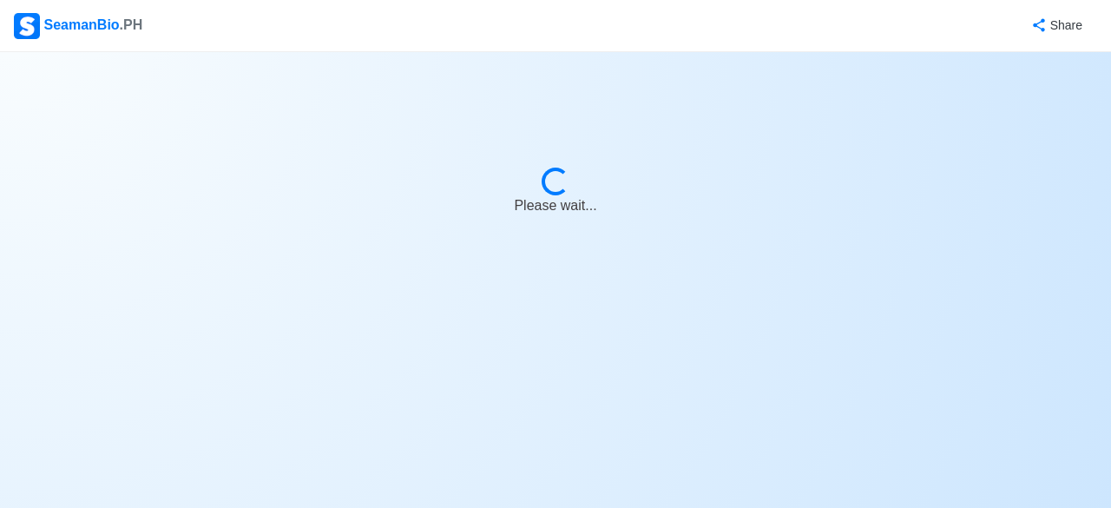
select select "0"
select select "5"
select select "4102416000000"
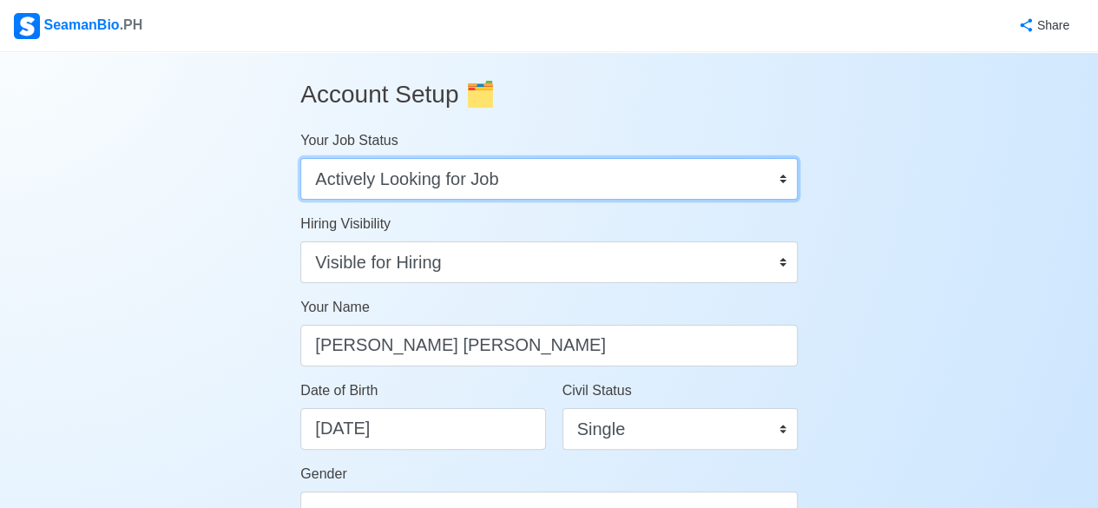
click at [782, 182] on select "Onboard Actively Looking for Job Not Looking for Job" at bounding box center [549, 179] width 498 height 42
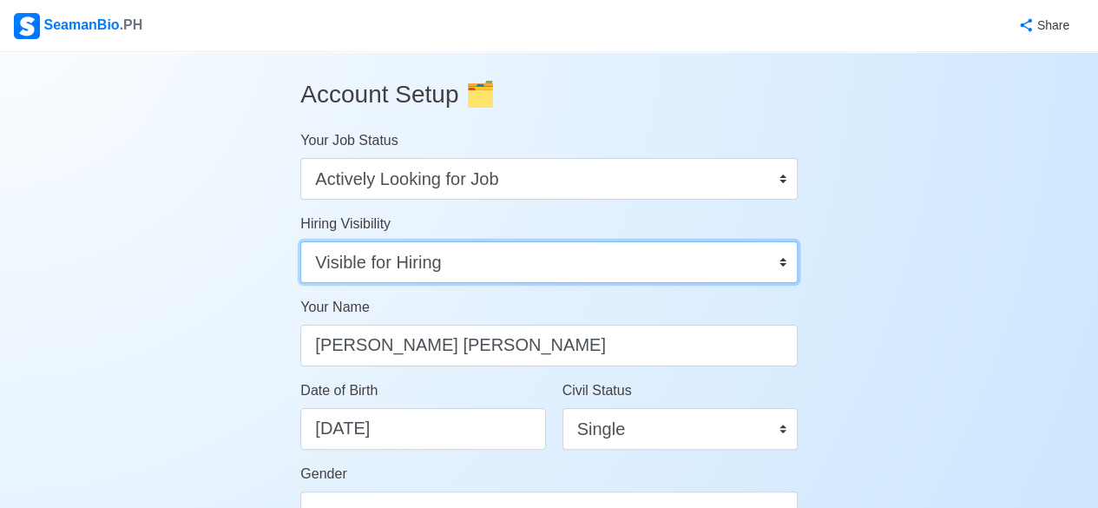
click at [779, 267] on select "Visible for Hiring Not Visible for Hiring" at bounding box center [549, 262] width 498 height 42
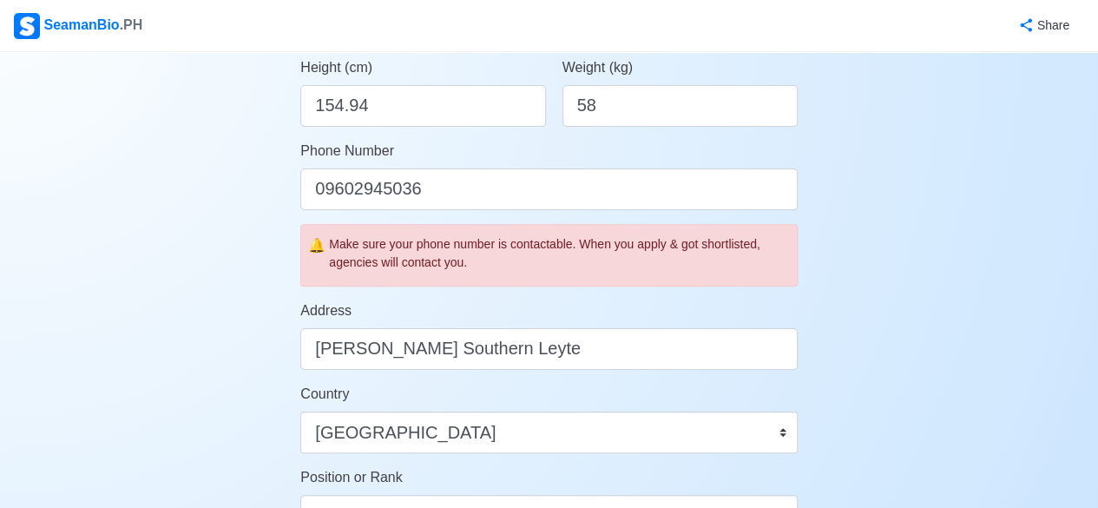
scroll to position [493, 0]
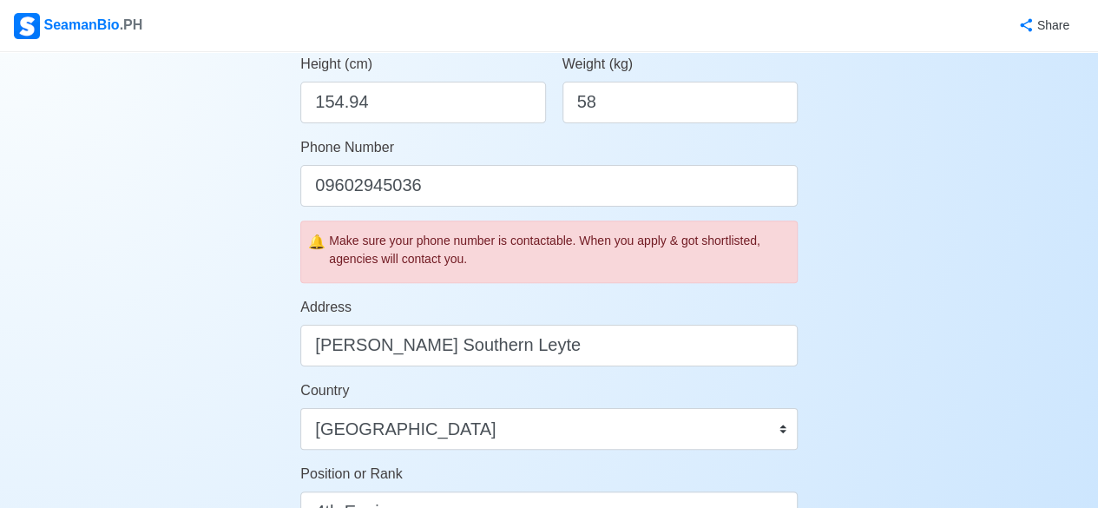
click at [379, 261] on div "Make sure your phone number is contactable. When you apply & got shortlisted, a…" at bounding box center [559, 250] width 461 height 36
click at [379, 254] on div "Make sure your phone number is contactable. When you apply & got shortlisted, a…" at bounding box center [559, 250] width 461 height 36
click at [768, 253] on div "Make sure your phone number is contactable. When you apply & got shortlisted, a…" at bounding box center [559, 250] width 461 height 36
click at [769, 249] on div "Make sure your phone number is contactable. When you apply & got shortlisted, a…" at bounding box center [559, 250] width 461 height 36
click at [750, 269] on div "🔔 Make sure your phone number is contactable. When you apply & got shortlisted,…" at bounding box center [549, 252] width 498 height 63
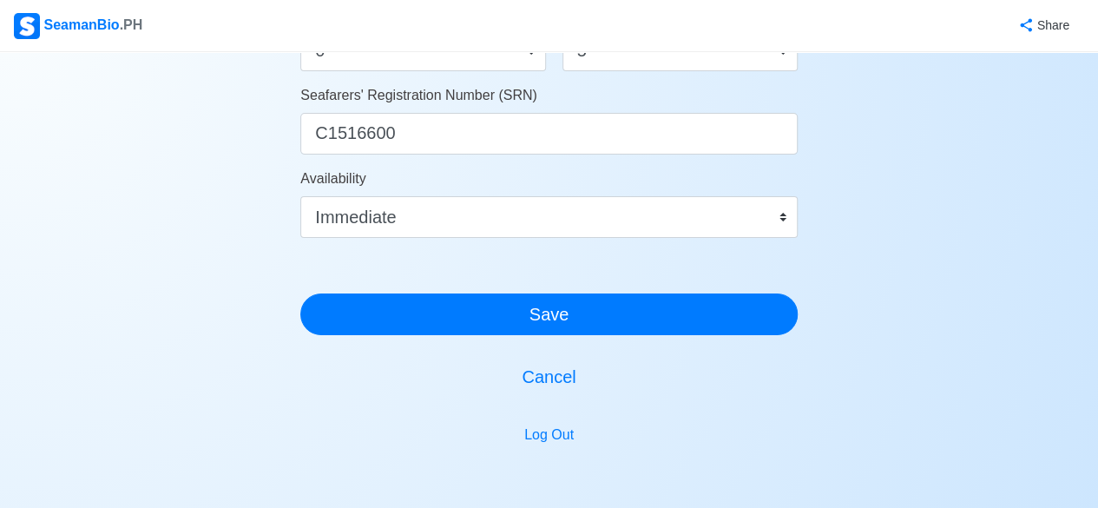
click at [524, 479] on div at bounding box center [549, 504] width 498 height 104
click at [543, 443] on button "Log Out" at bounding box center [549, 435] width 72 height 33
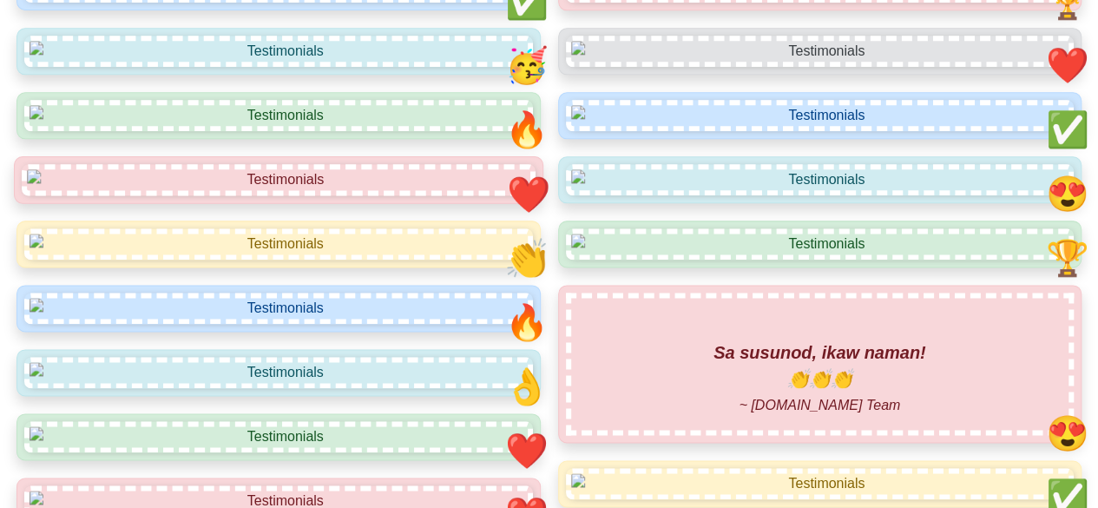
scroll to position [110, 0]
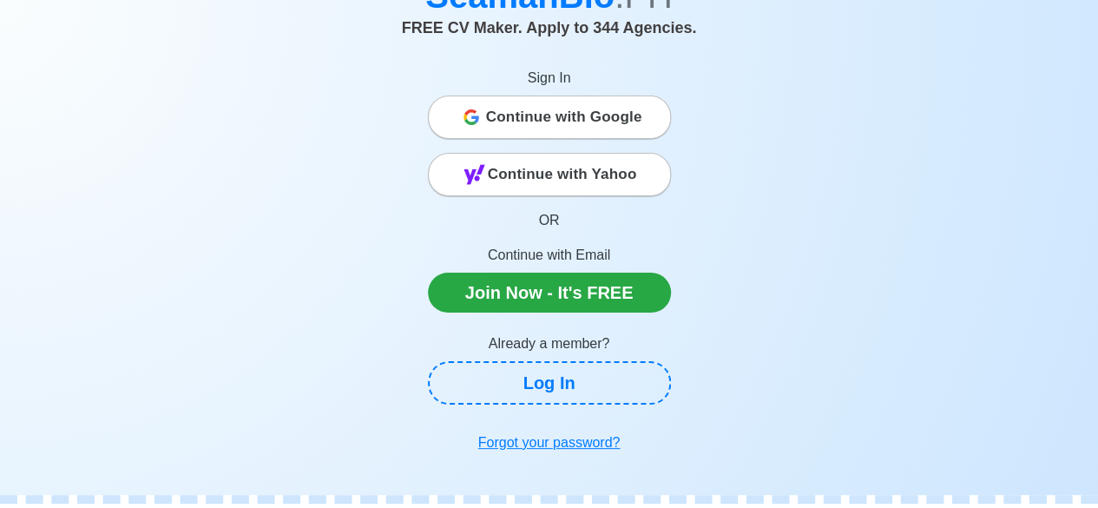
click at [518, 117] on span "Continue with Google" at bounding box center [564, 117] width 156 height 35
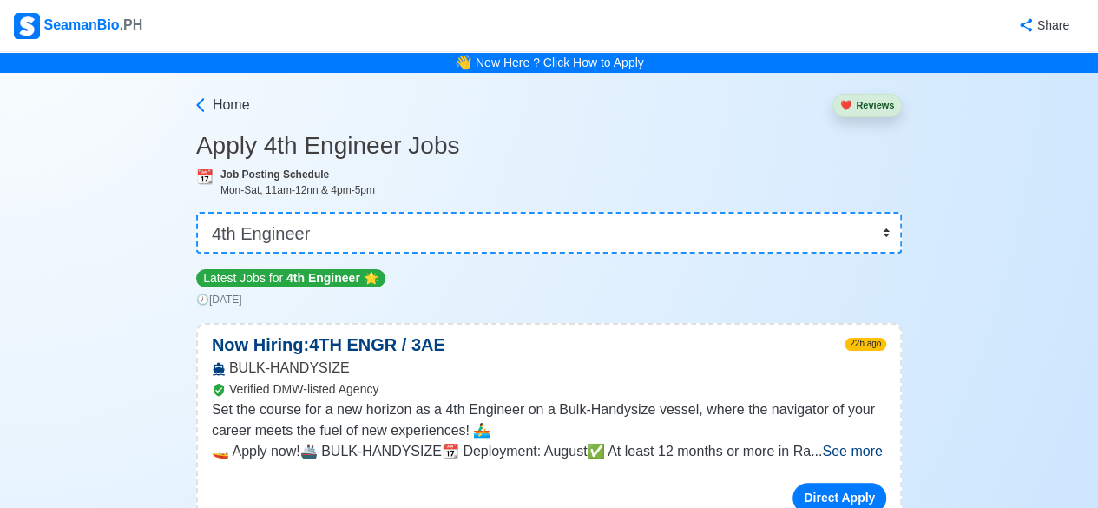
click at [247, 186] on div "Mon-Sat, 11am-12nn & 4pm-5pm" at bounding box center [562, 190] width 682 height 16
click at [207, 179] on span "📆" at bounding box center [204, 176] width 17 height 15
click at [222, 144] on h3 "Apply 4th Engineer Jobs" at bounding box center [549, 146] width 706 height 30
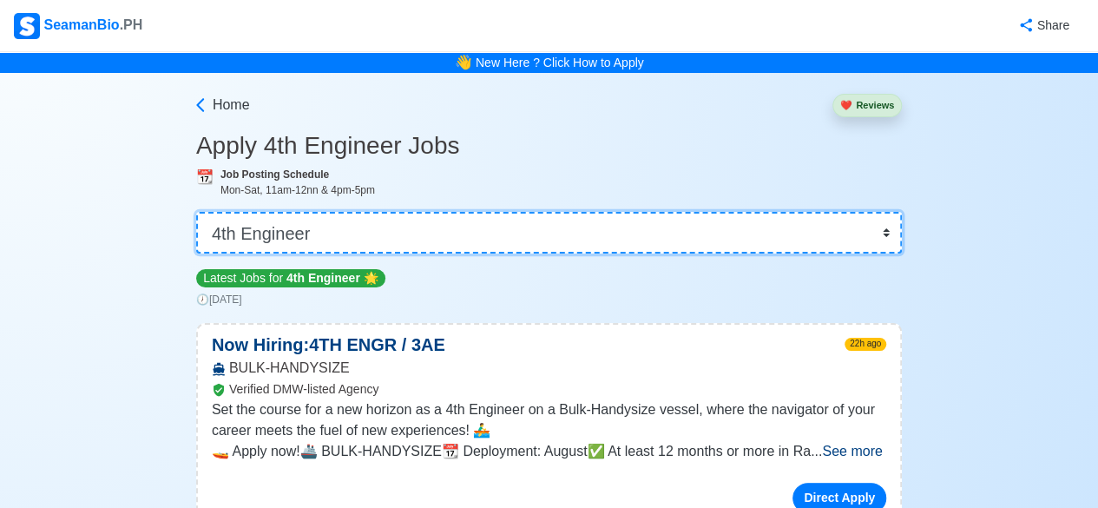
click at [880, 221] on select "👉 Select Rank or Position Master Chief Officer 2nd Officer 3rd Officer Junior O…" at bounding box center [549, 233] width 706 height 42
click at [198, 212] on select "👉 Select Rank or Position Master Chief Officer 2nd Officer 3rd Officer Junior O…" at bounding box center [549, 233] width 706 height 42
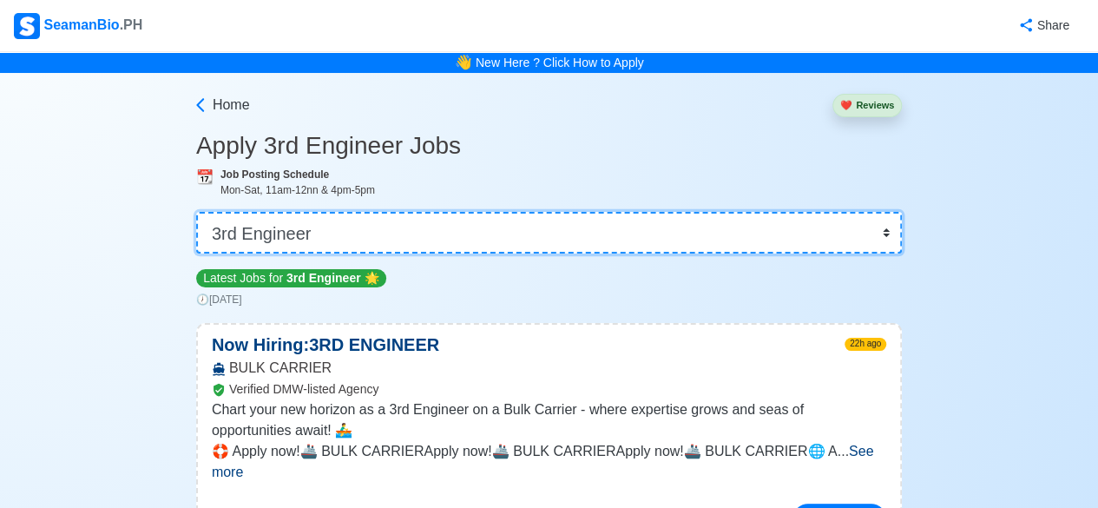
click at [892, 237] on select "👉 Select Rank or Position Master Chief Officer 2nd Officer 3rd Officer Junior O…" at bounding box center [549, 233] width 706 height 42
click at [198, 212] on select "👉 Select Rank or Position Master Chief Officer 2nd Officer 3rd Officer Junior O…" at bounding box center [549, 233] width 706 height 42
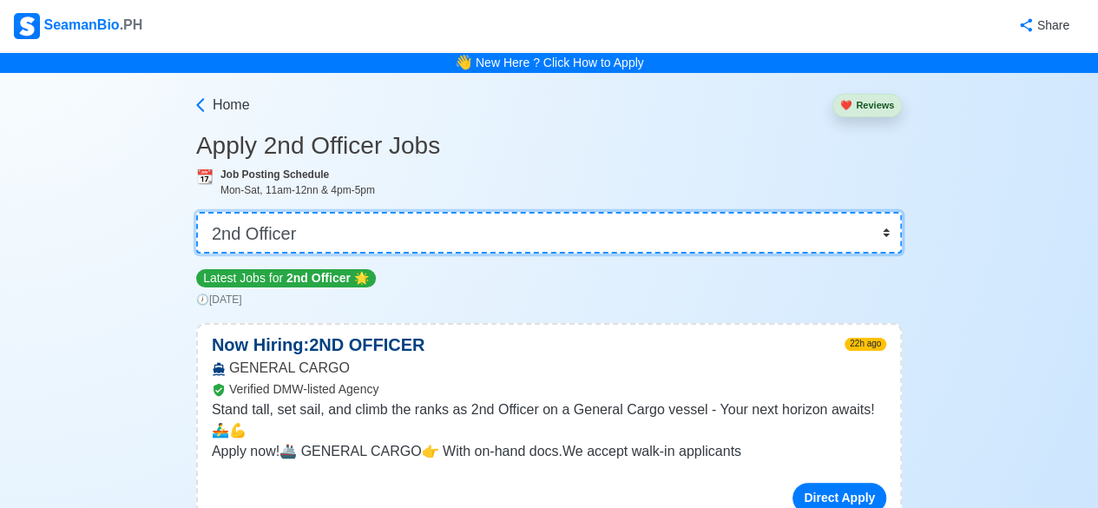
click at [896, 234] on select "👉 Select Rank or Position Master Chief Officer 2nd Officer 3rd Officer Junior O…" at bounding box center [549, 233] width 706 height 42
select select "Junior Engineer"
click at [198, 212] on select "👉 Select Rank or Position Master Chief Officer 2nd Officer 3rd Officer Junior O…" at bounding box center [549, 233] width 706 height 42
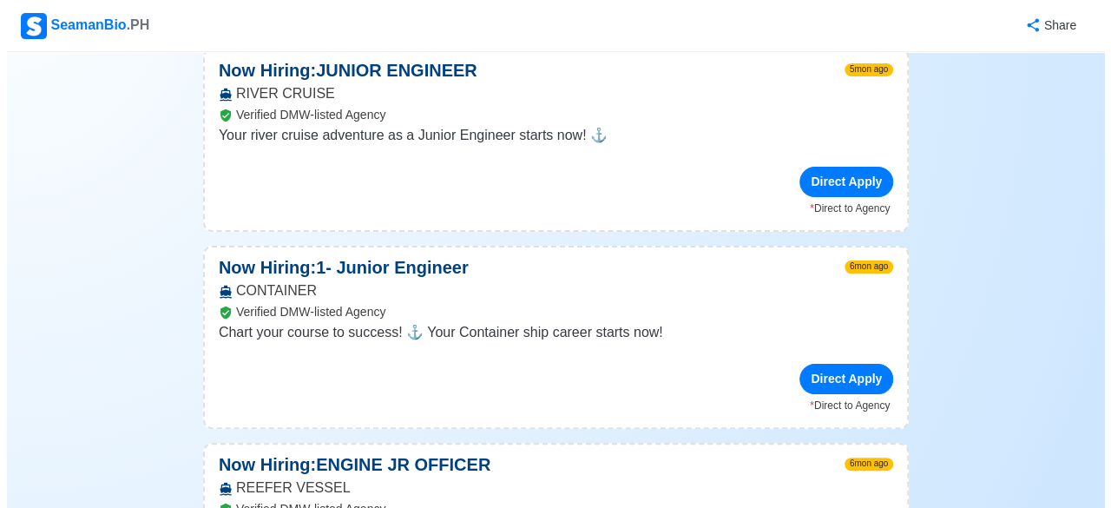
scroll to position [1428, 0]
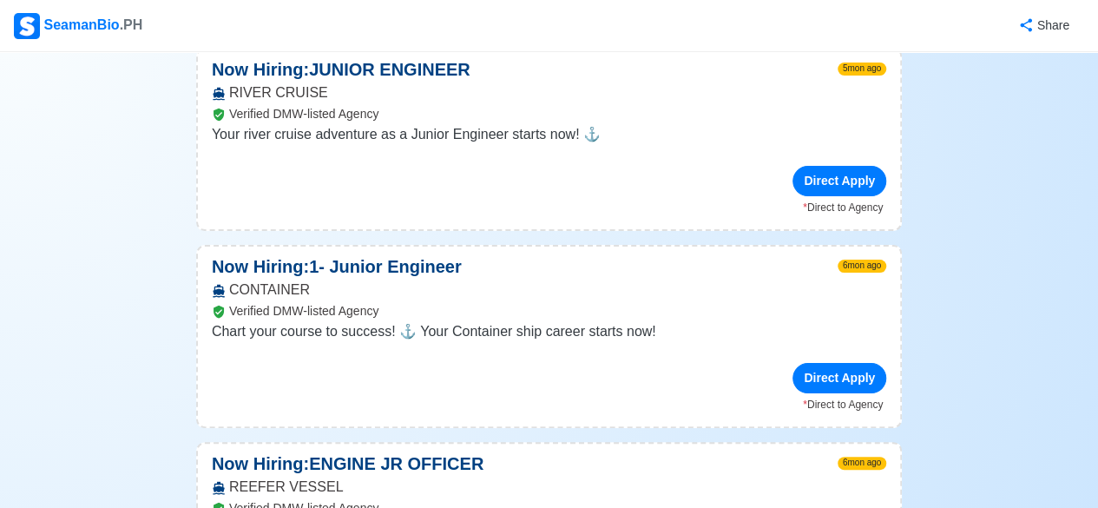
click at [835, 363] on div "Direct Apply" at bounding box center [840, 378] width 94 height 30
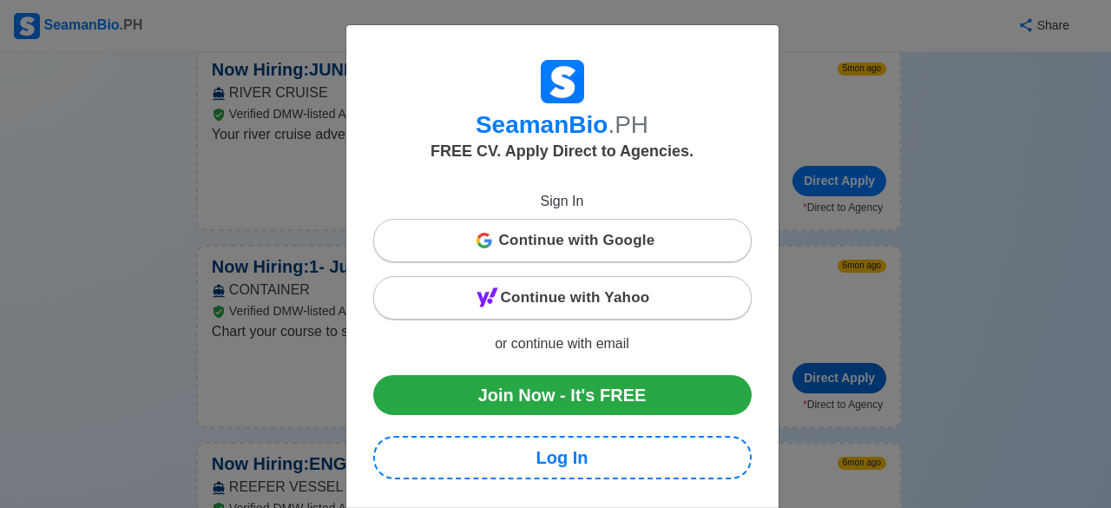
click at [453, 236] on div "Continue with Google" at bounding box center [562, 240] width 377 height 35
click at [485, 241] on icon at bounding box center [489, 242] width 8 height 7
click at [478, 234] on icon at bounding box center [484, 236] width 12 height 6
click at [481, 241] on icon at bounding box center [485, 241] width 16 height 16
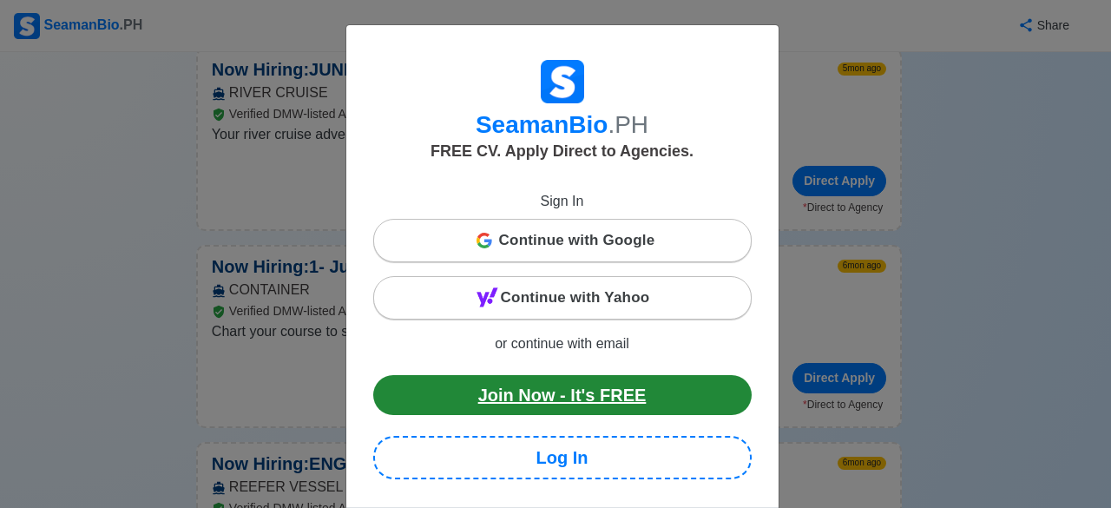
click at [496, 389] on link "Join Now - It's FREE" at bounding box center [562, 395] width 379 height 40
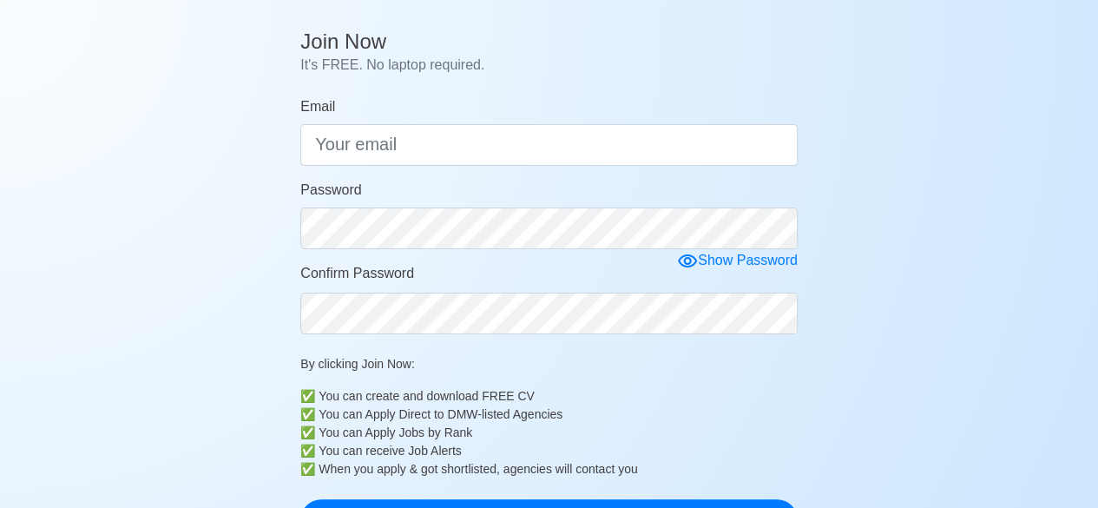
scroll to position [129, 0]
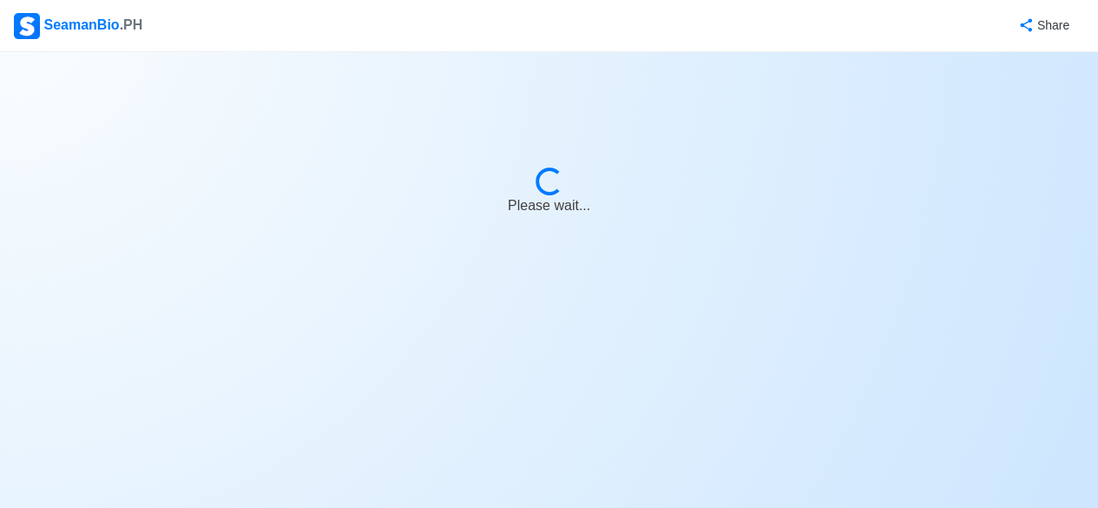
select select "Junior Engineer"
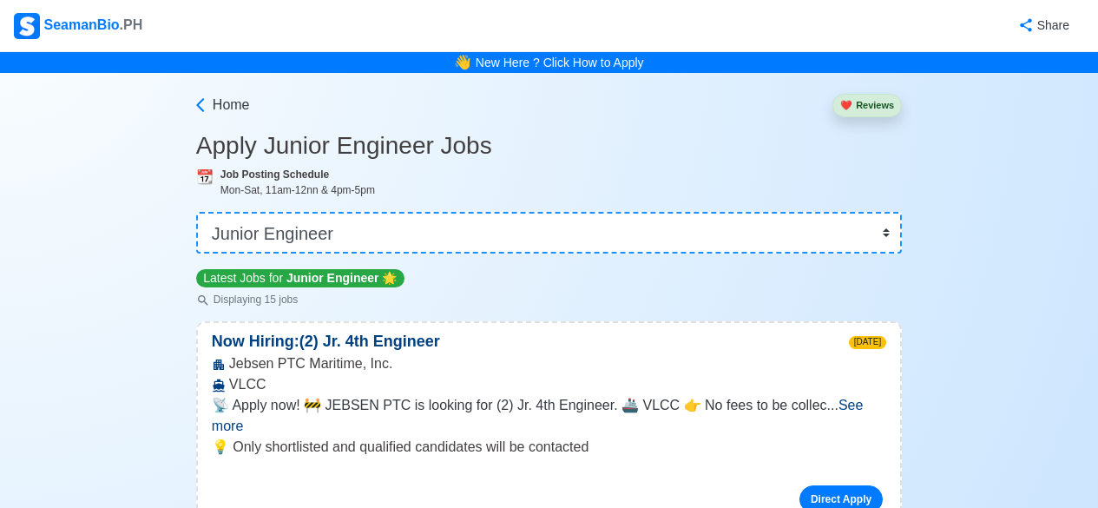
select select "Junior Engineer"
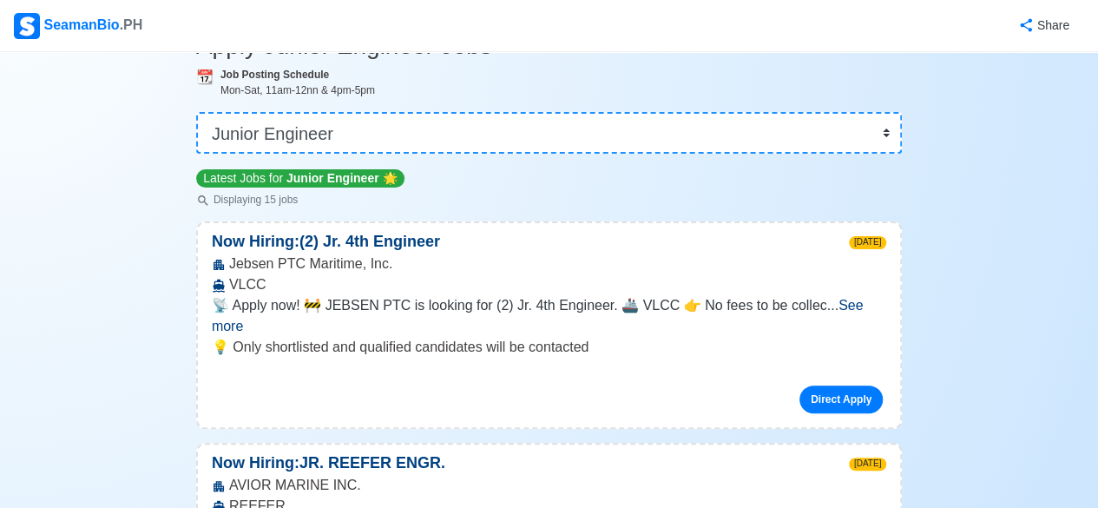
scroll to position [109, 0]
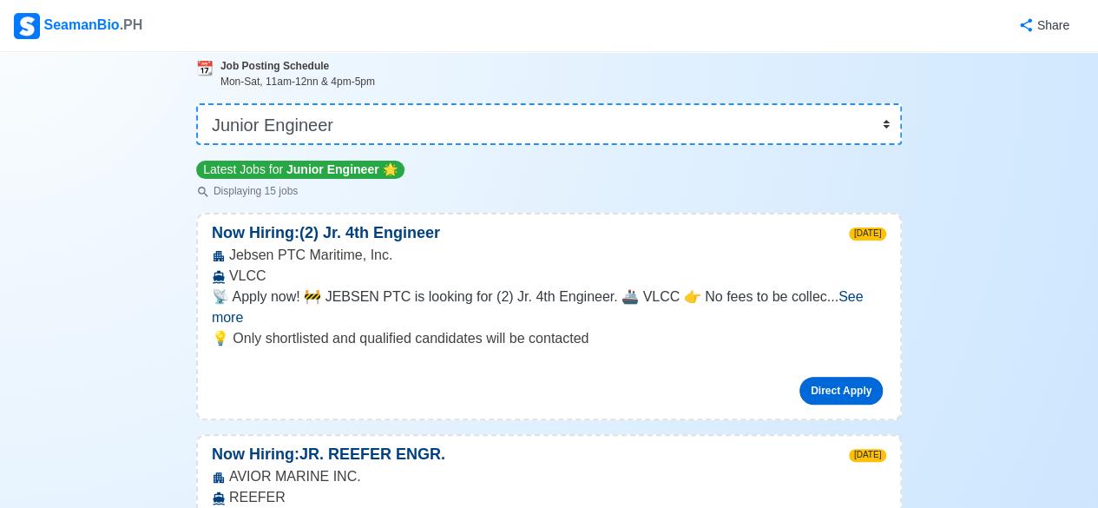
click at [830, 377] on link "Direct Apply" at bounding box center [841, 391] width 83 height 28
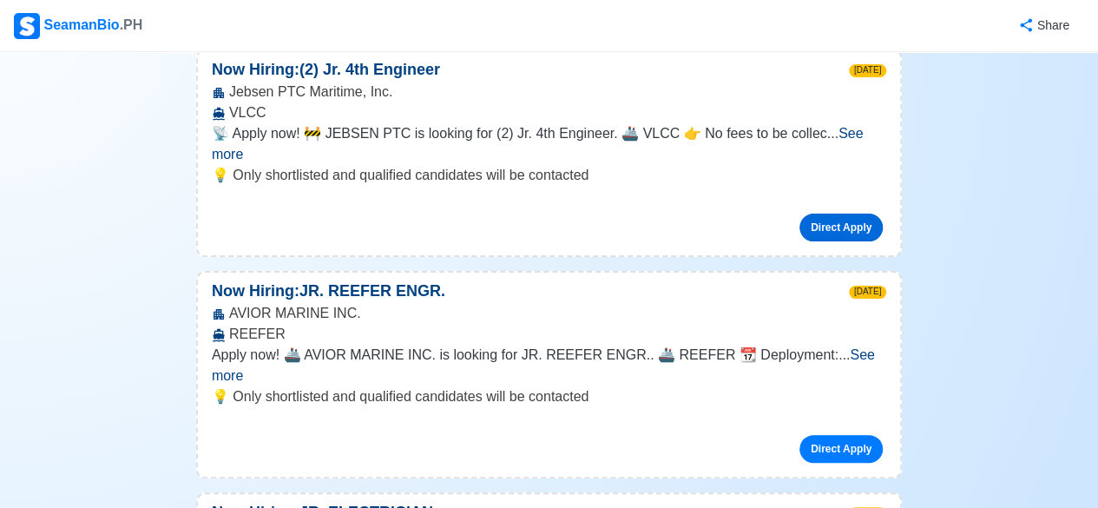
scroll to position [274, 0]
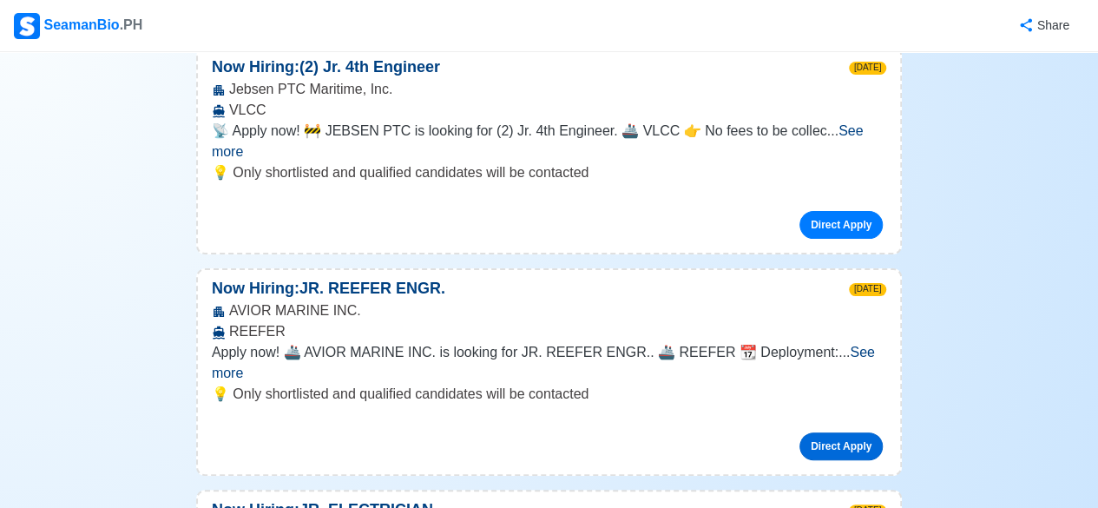
click at [854, 432] on link "Direct Apply" at bounding box center [841, 446] width 83 height 28
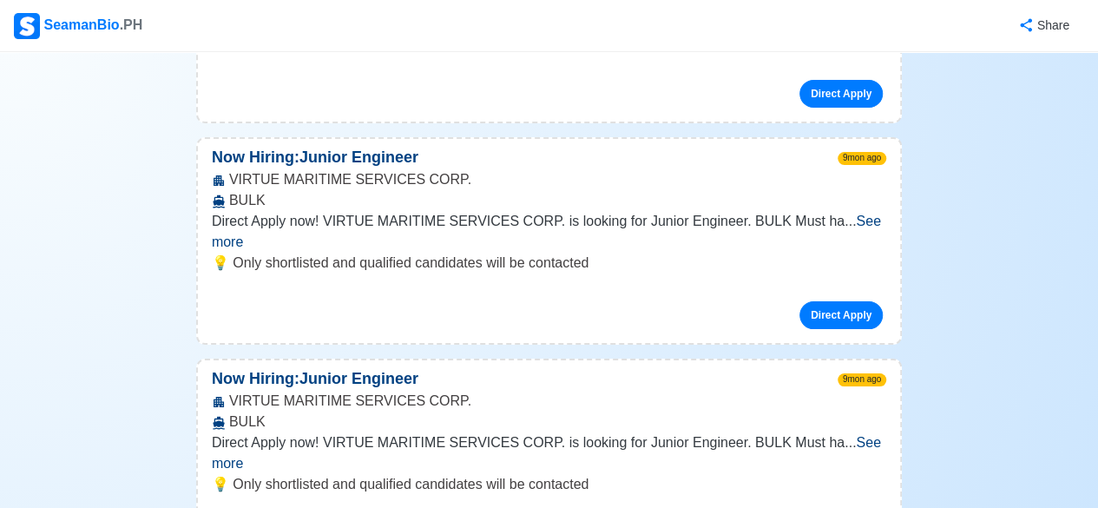
scroll to position [3371, 0]
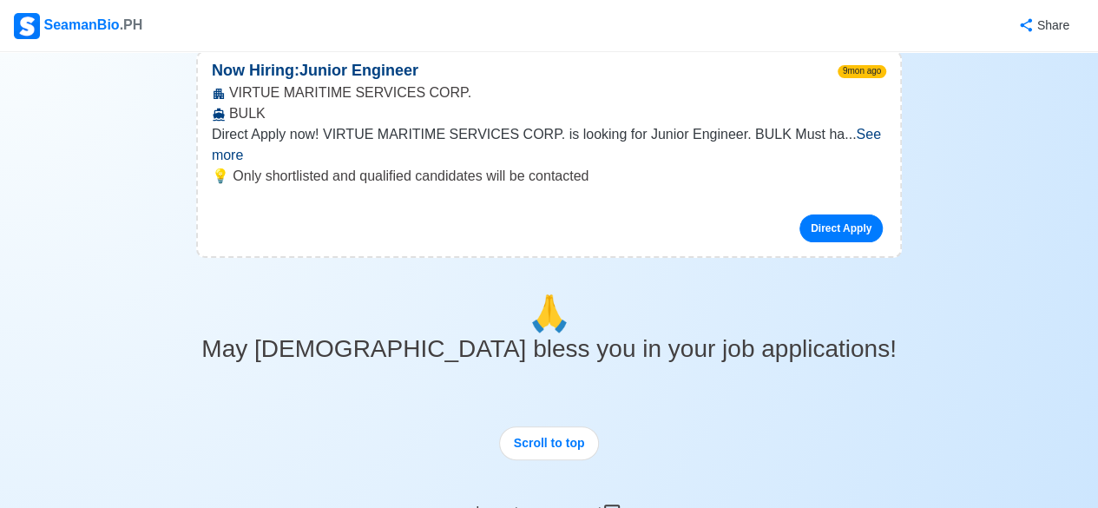
click at [582, 481] on div "Logout your account" at bounding box center [549, 502] width 147 height 43
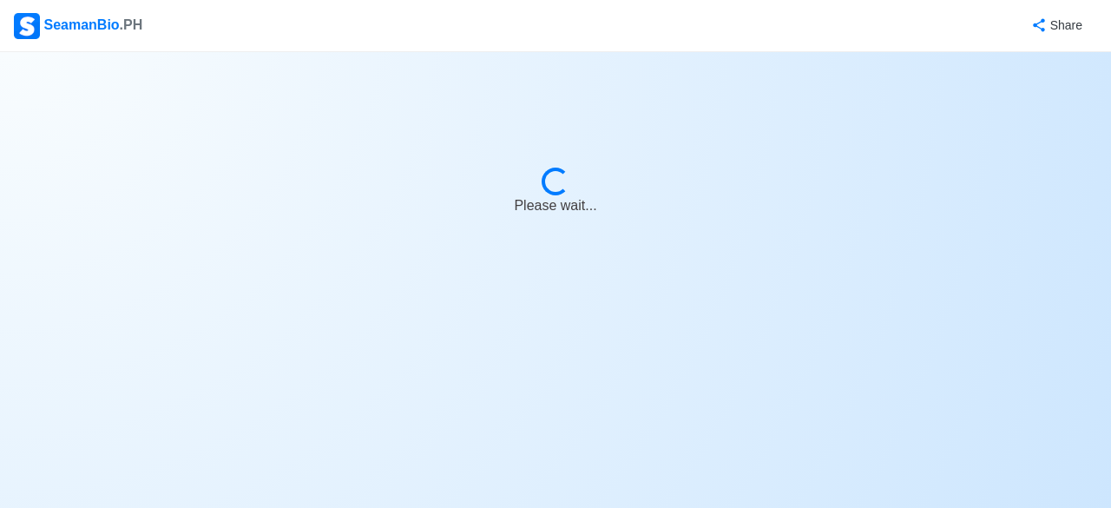
select select "Junior Engineer"
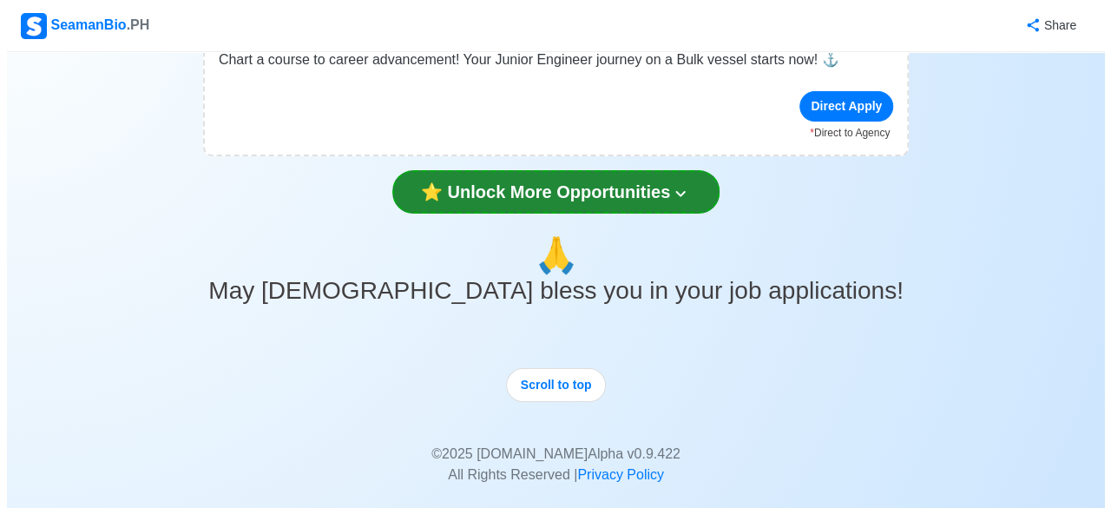
scroll to position [3275, 0]
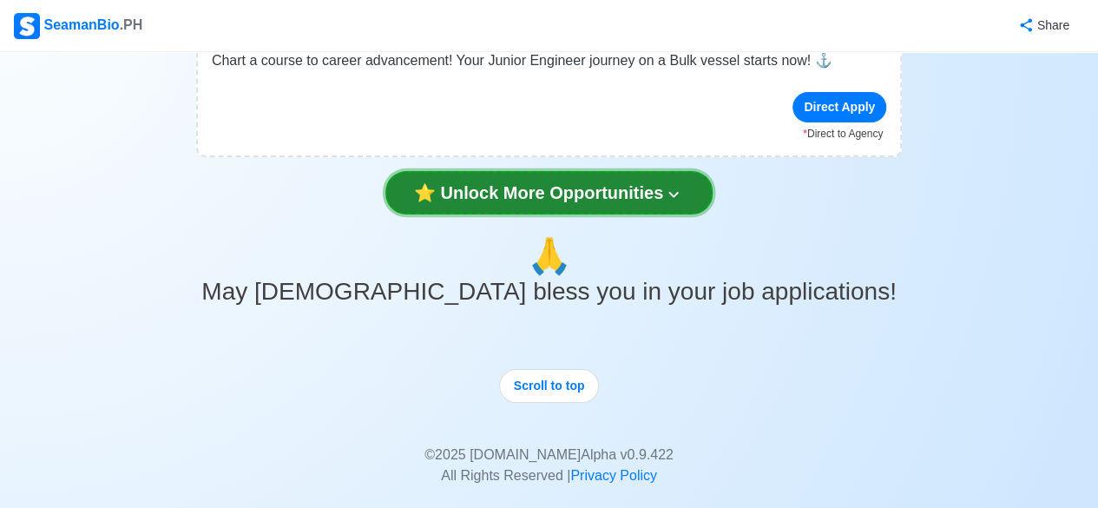
click at [670, 184] on icon at bounding box center [673, 194] width 21 height 21
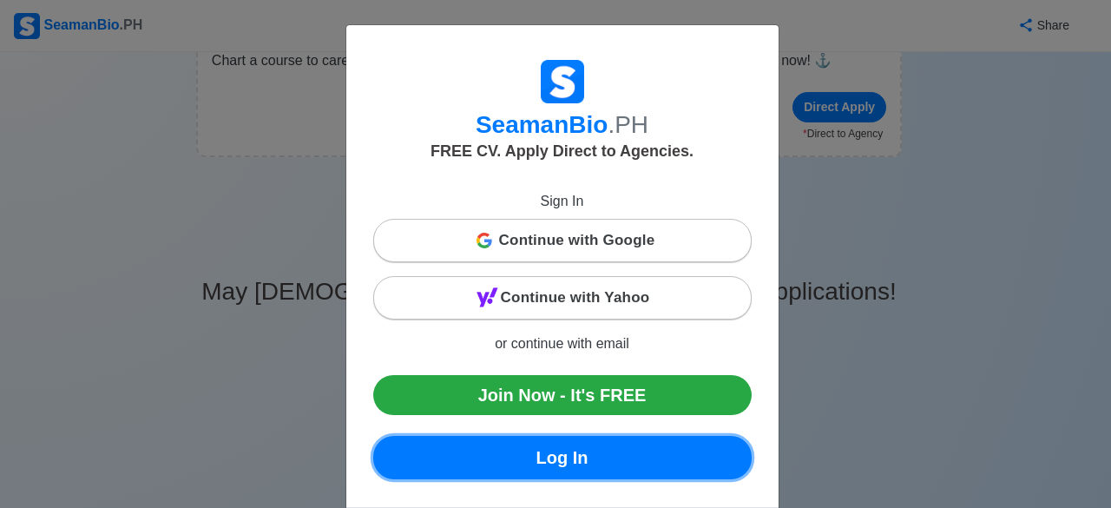
click at [558, 449] on link "Log In" at bounding box center [562, 457] width 379 height 43
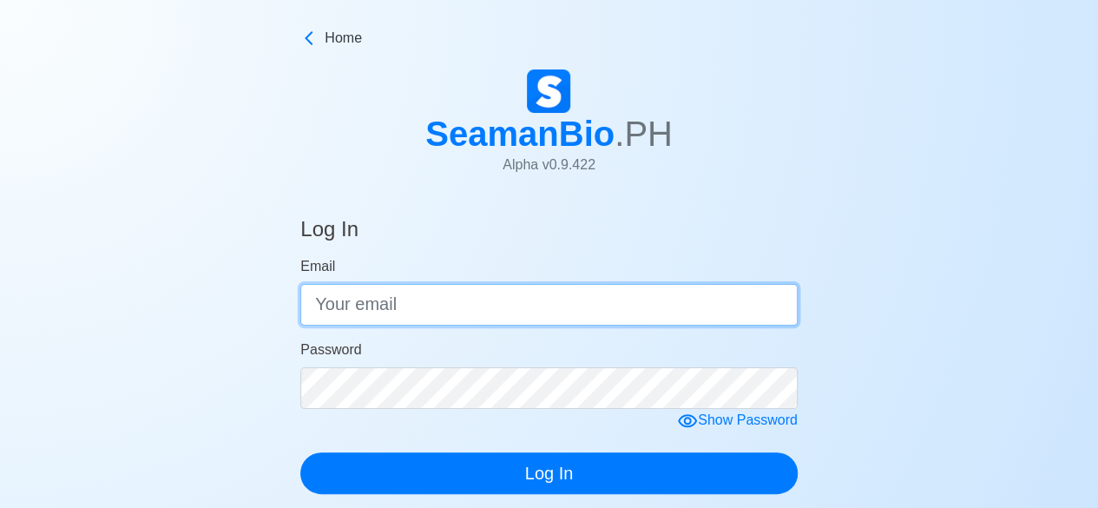
type input "[EMAIL_ADDRESS][DOMAIN_NAME]"
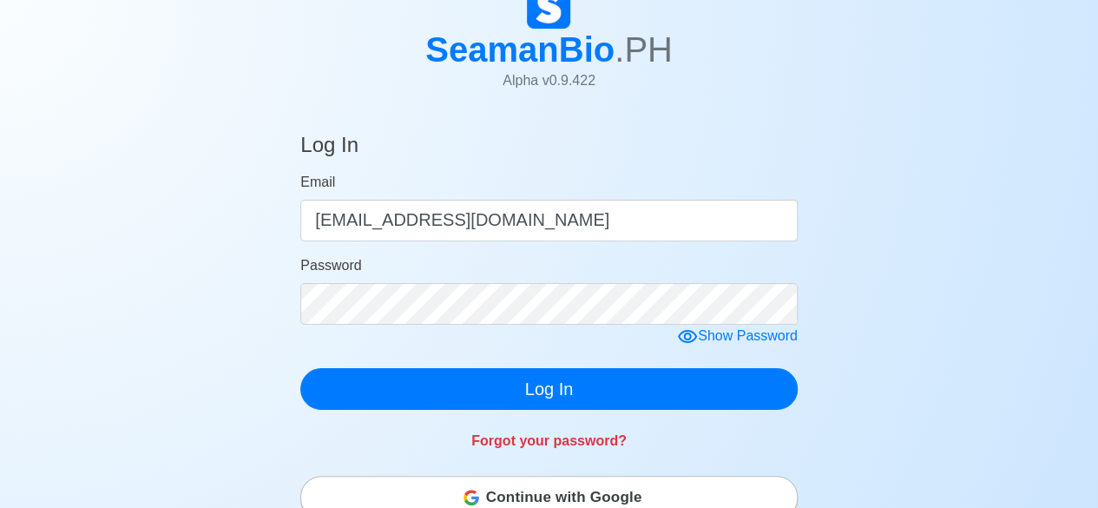
scroll to position [97, 0]
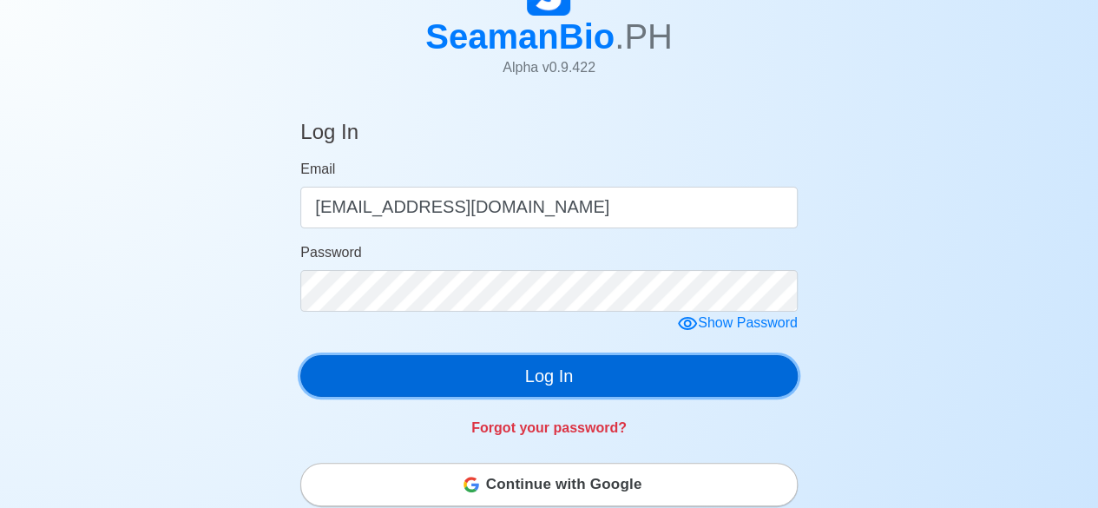
click at [577, 392] on button "Log In" at bounding box center [549, 376] width 498 height 42
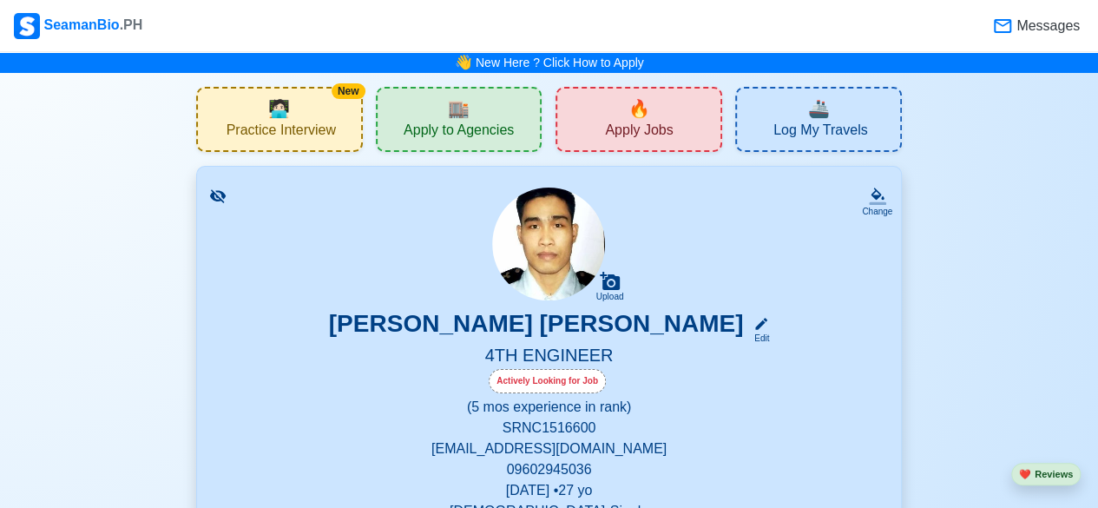
click at [606, 130] on span "Apply Jobs" at bounding box center [639, 133] width 68 height 22
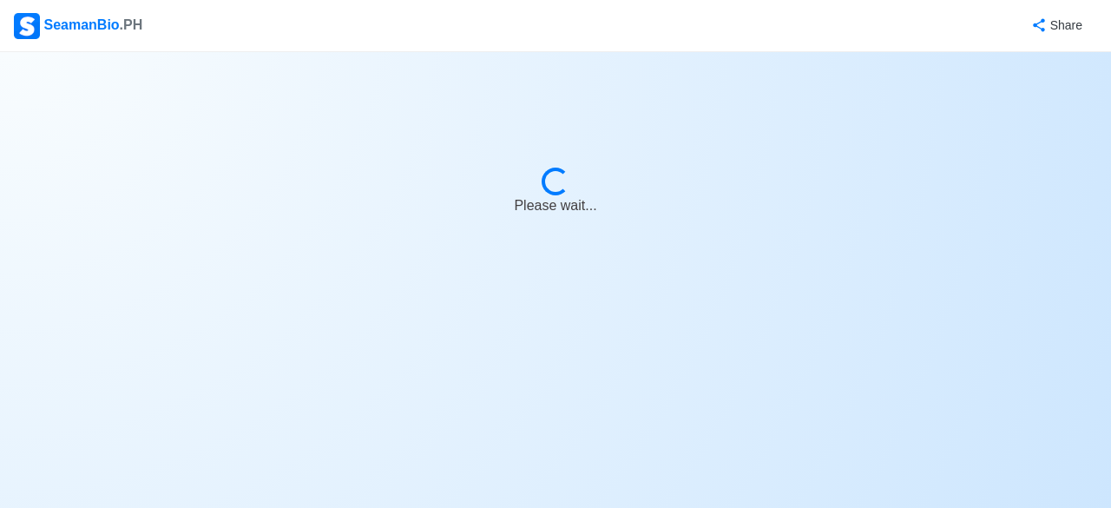
select select "4th Engineer"
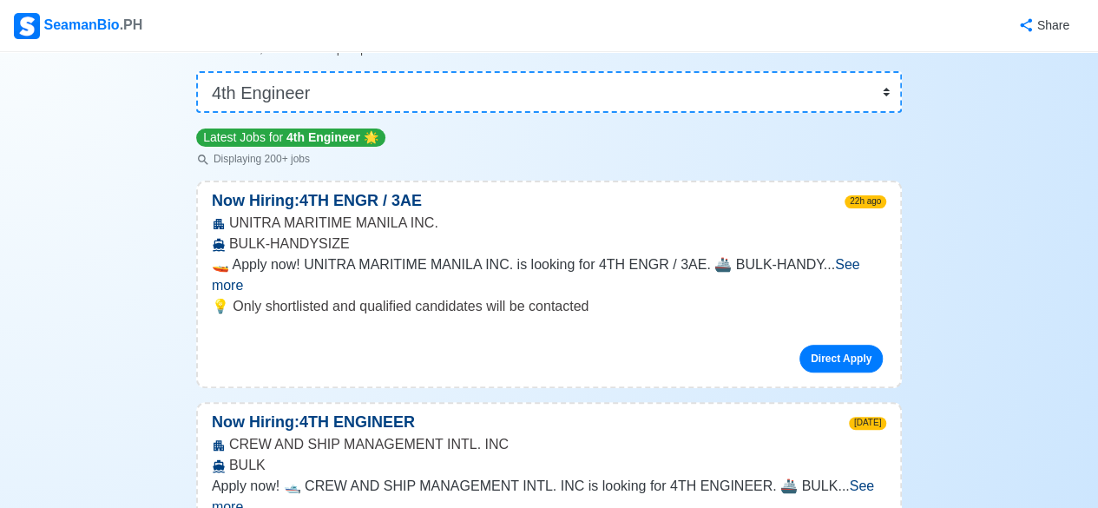
scroll to position [144, 0]
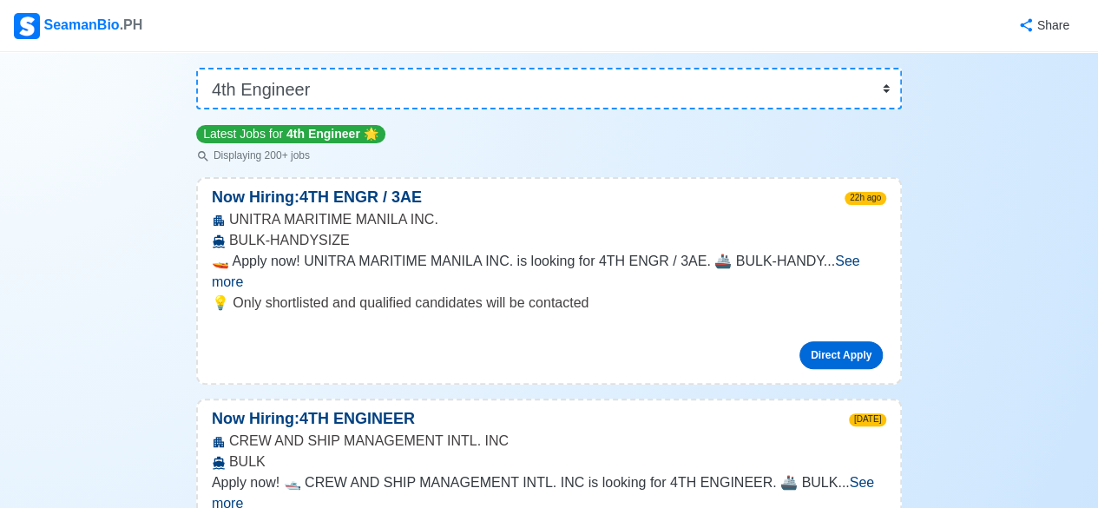
click at [839, 341] on link "Direct Apply" at bounding box center [841, 355] width 83 height 28
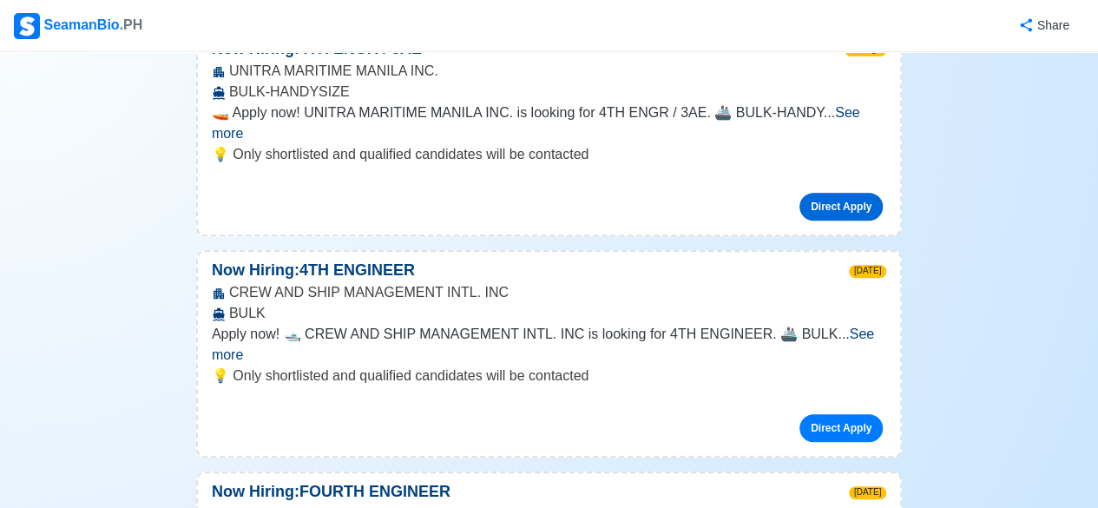
scroll to position [0, 0]
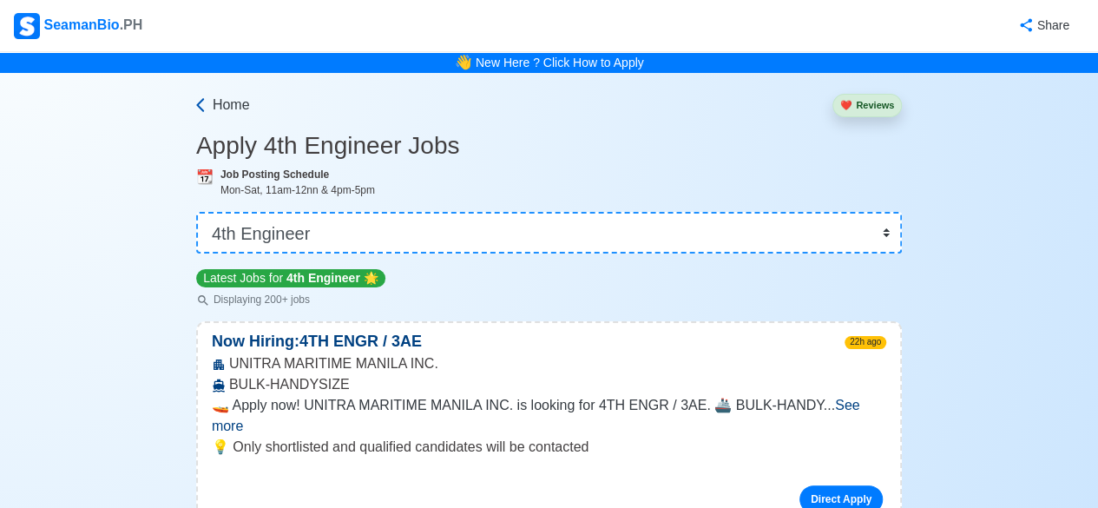
click at [196, 95] on link "Home" at bounding box center [221, 105] width 58 height 21
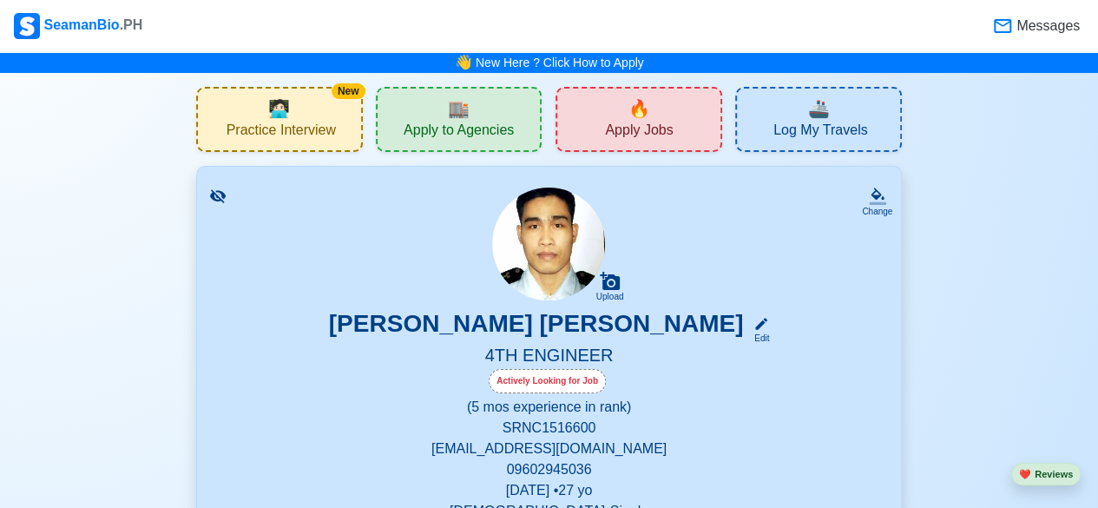
click at [196, 95] on div "New 🧑🏻‍💻 Practice Interview" at bounding box center [279, 119] width 167 height 65
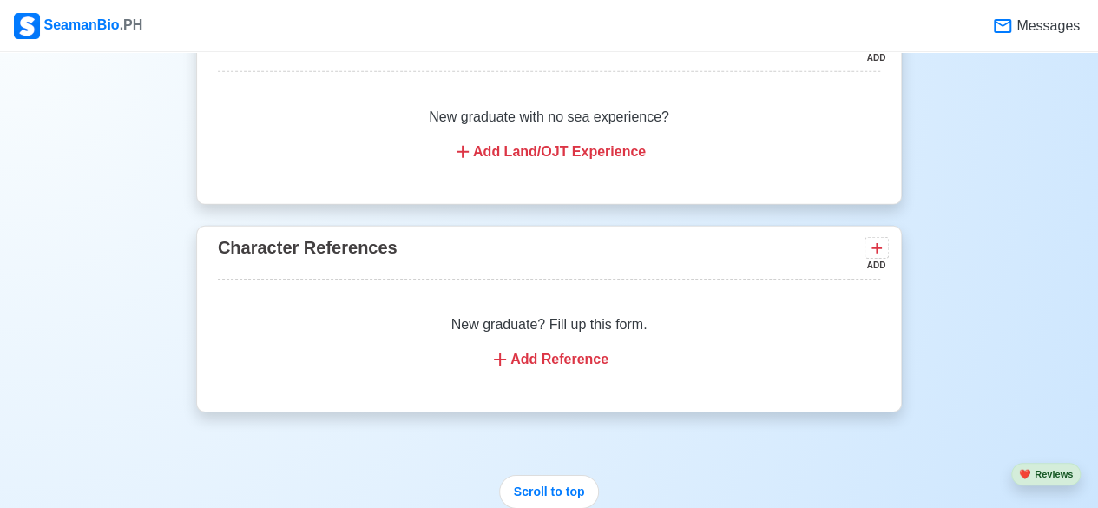
scroll to position [2999, 0]
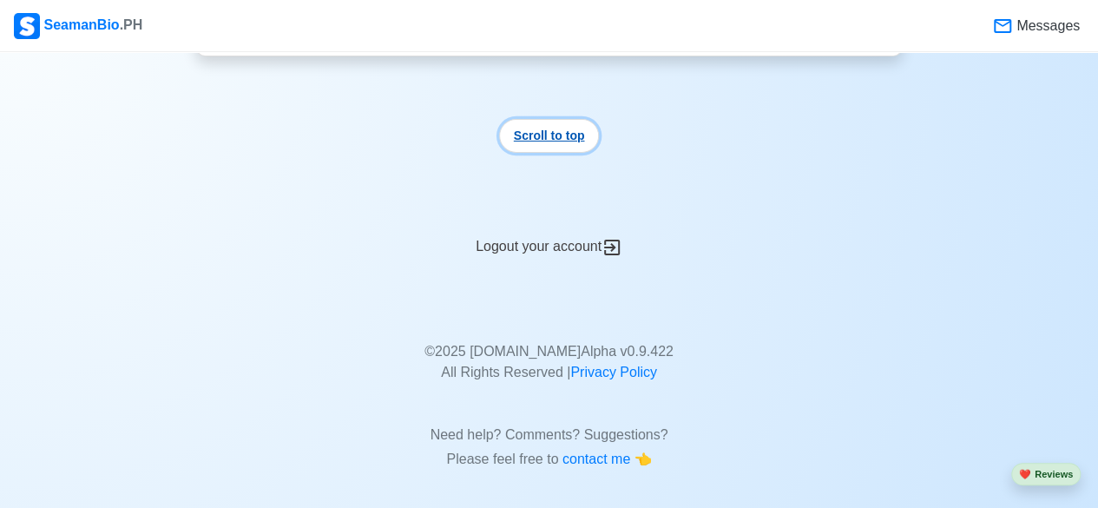
click at [557, 143] on button "Scroll to top" at bounding box center [549, 136] width 101 height 34
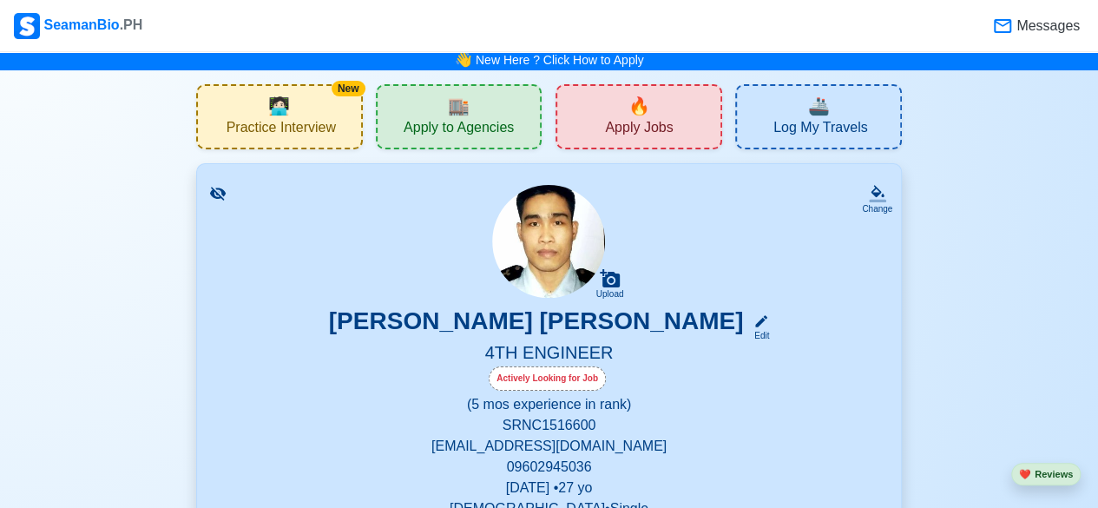
scroll to position [0, 0]
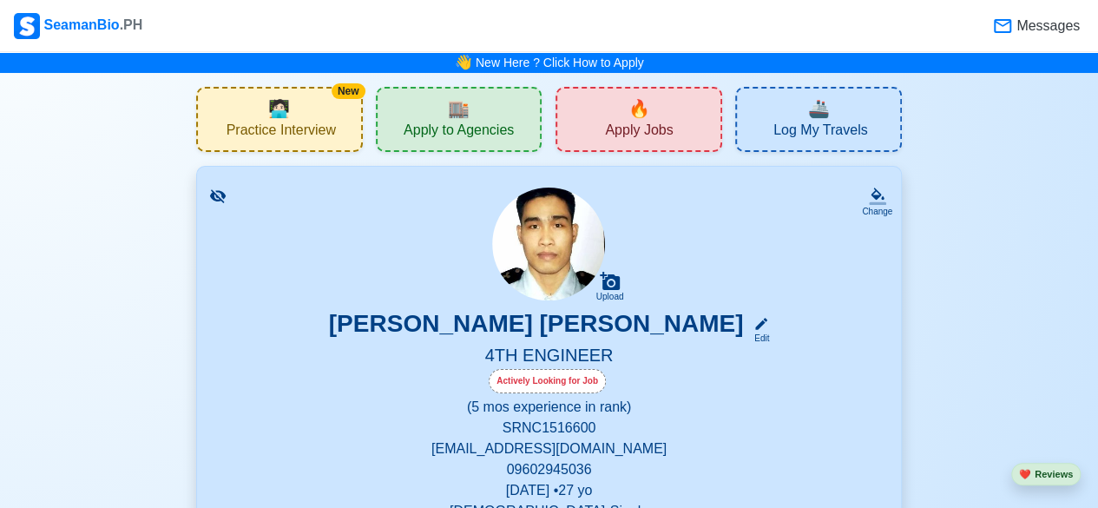
click at [629, 107] on span "🔥" at bounding box center [640, 109] width 22 height 26
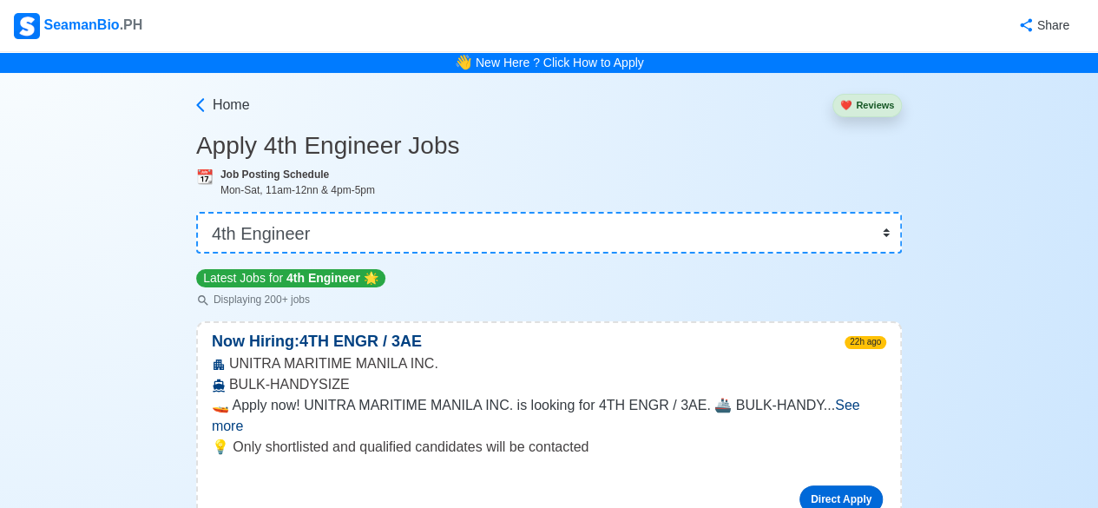
click at [873, 485] on link "Direct Apply" at bounding box center [841, 499] width 83 height 28
drag, startPoint x: 1078, startPoint y: 0, endPoint x: 667, endPoint y: 470, distance: 624.6
click at [667, 471] on div "Direct Apply" at bounding box center [549, 492] width 675 height 42
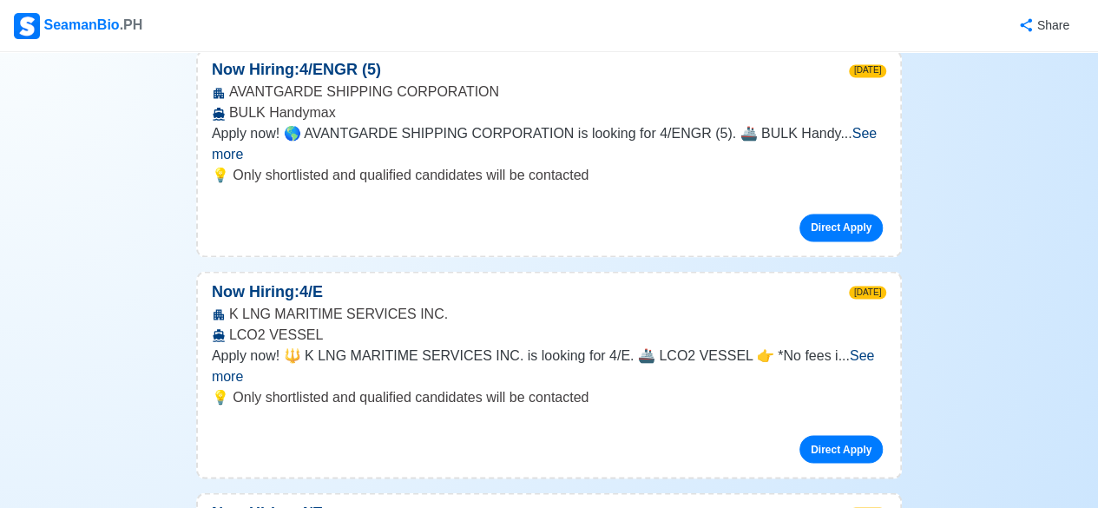
scroll to position [1379, 0]
click at [834, 435] on link "Direct Apply" at bounding box center [841, 449] width 83 height 28
click at [867, 507] on span "3d ago" at bounding box center [867, 513] width 37 height 13
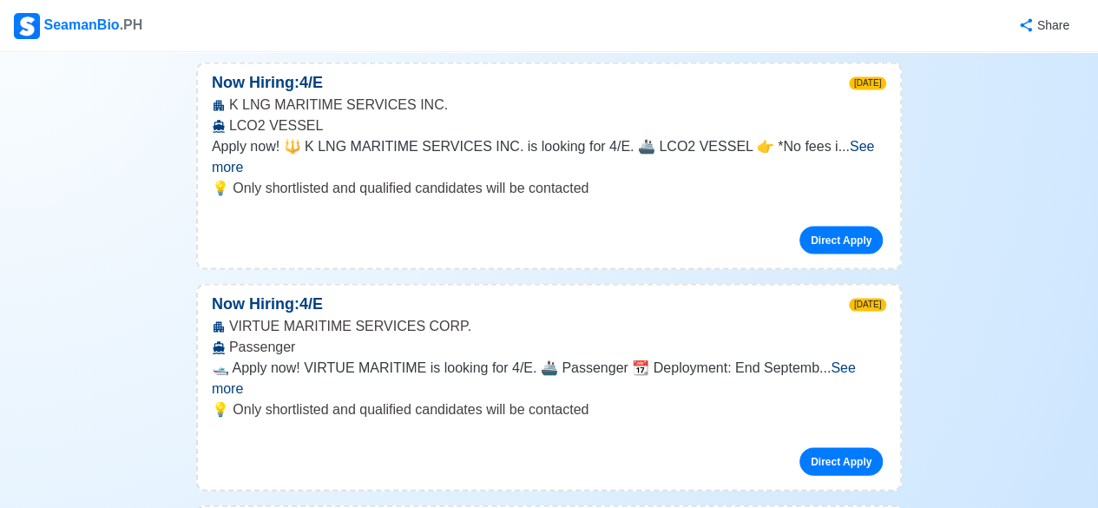
scroll to position [1587, 0]
click at [856, 360] on span "See more" at bounding box center [534, 378] width 644 height 36
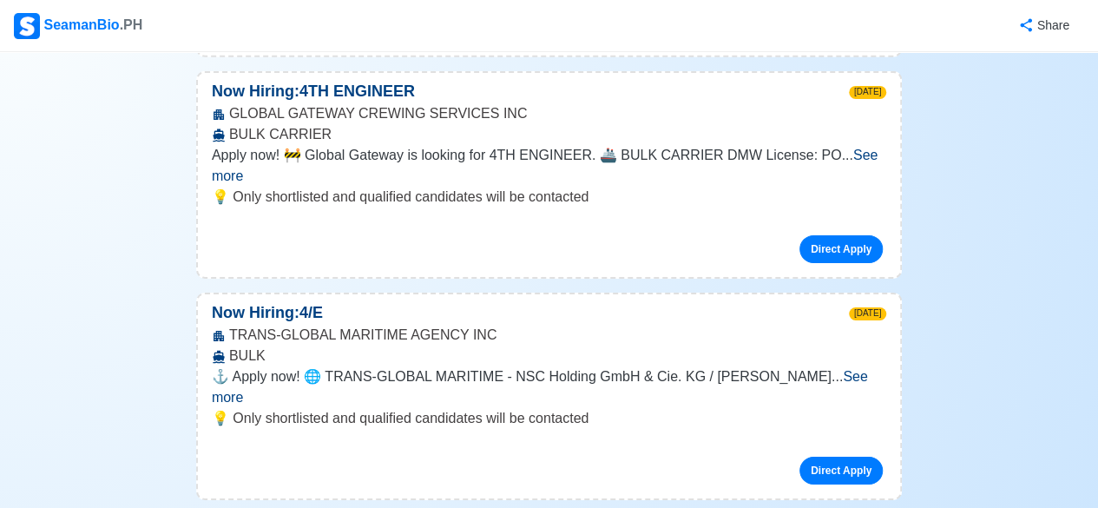
scroll to position [2812, 0]
click at [821, 456] on link "Direct Apply" at bounding box center [841, 470] width 83 height 28
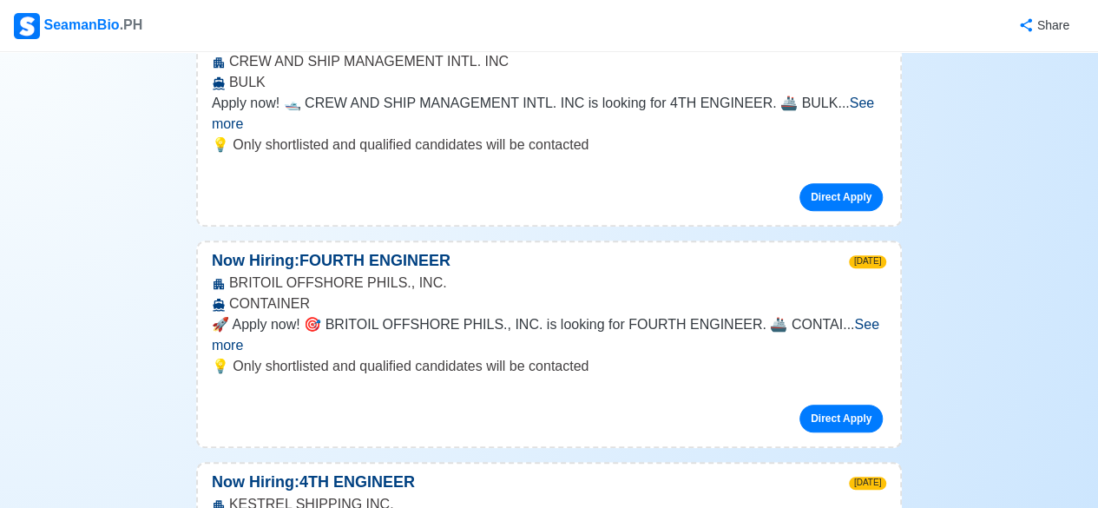
scroll to position [0, 0]
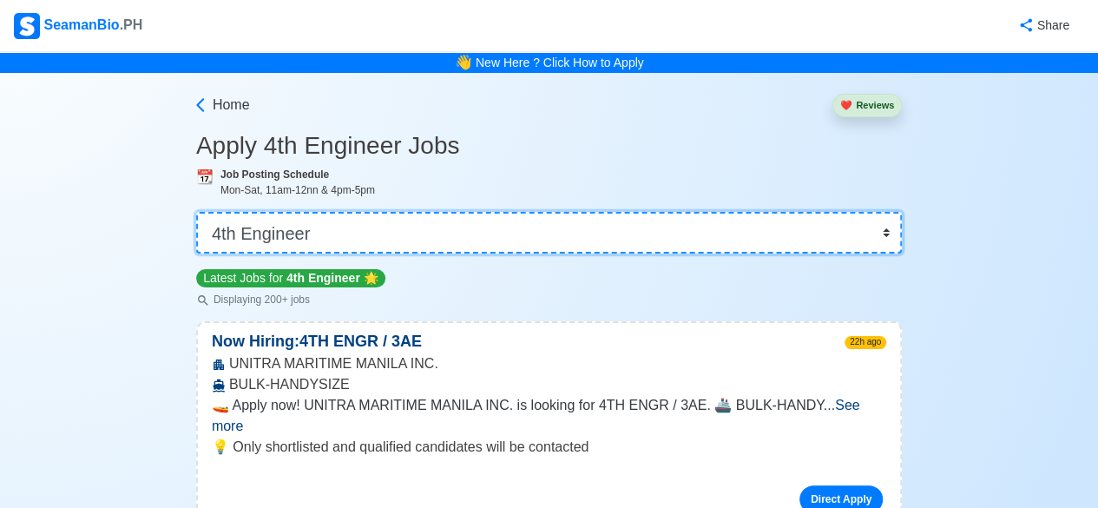
click at [887, 226] on select "👉 Select Rank or Position Master Chief Officer 2nd Officer 3rd Officer Junior O…" at bounding box center [549, 233] width 706 height 42
select select "Junior Engineer"
click at [198, 212] on select "👉 Select Rank or Position Master Chief Officer 2nd Officer 3rd Officer Junior O…" at bounding box center [549, 233] width 706 height 42
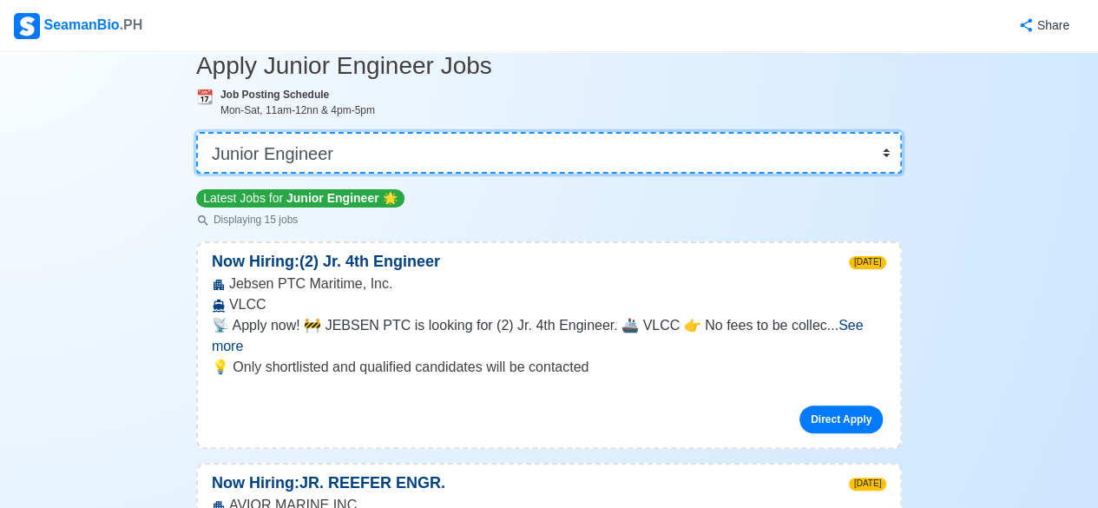
scroll to position [180, 0]
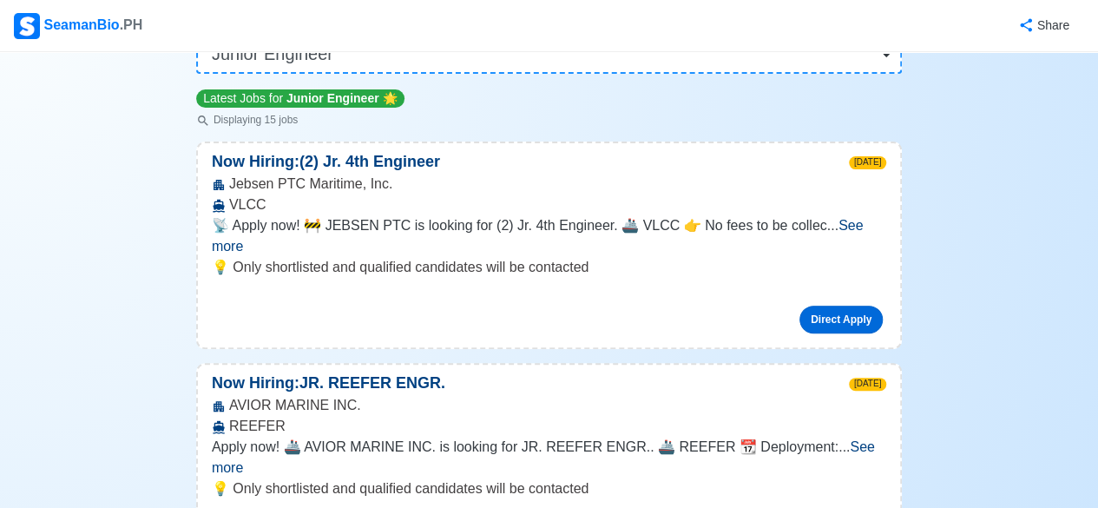
click at [851, 306] on link "Direct Apply" at bounding box center [841, 320] width 83 height 28
click at [854, 225] on span "See more" at bounding box center [538, 236] width 652 height 36
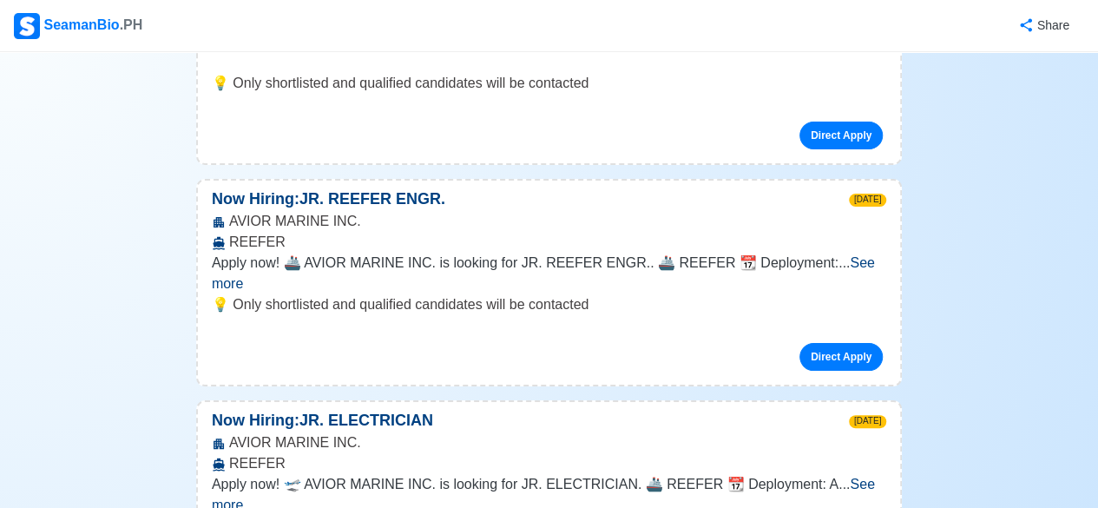
scroll to position [469, 0]
click at [822, 342] on link "Direct Apply" at bounding box center [841, 356] width 83 height 28
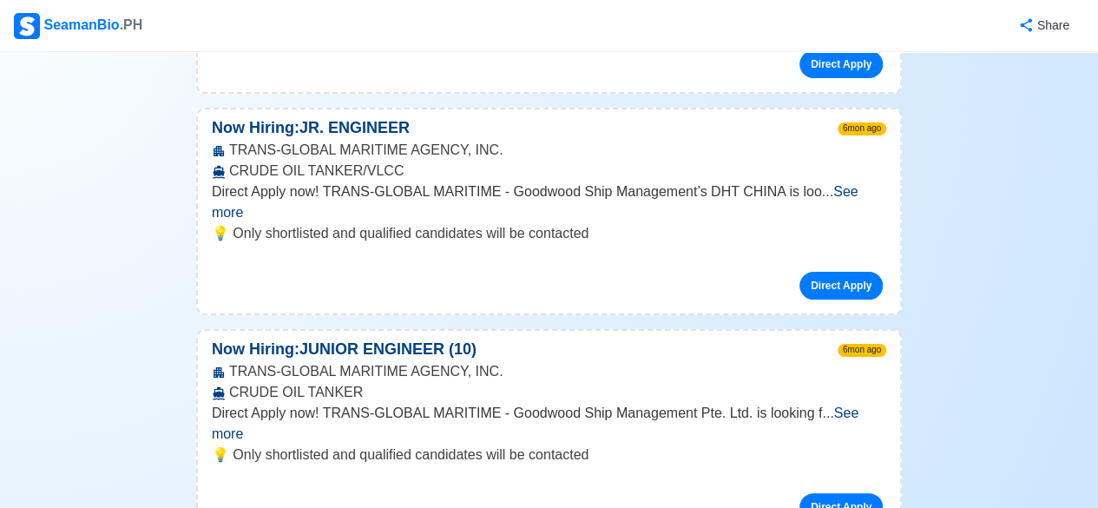
scroll to position [2087, 0]
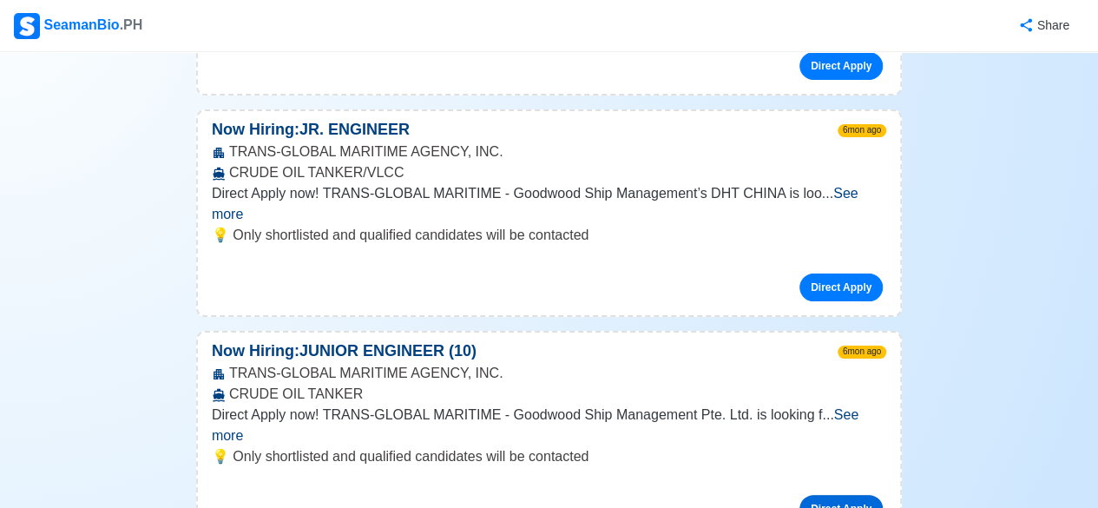
click at [827, 495] on link "Direct Apply" at bounding box center [841, 509] width 83 height 28
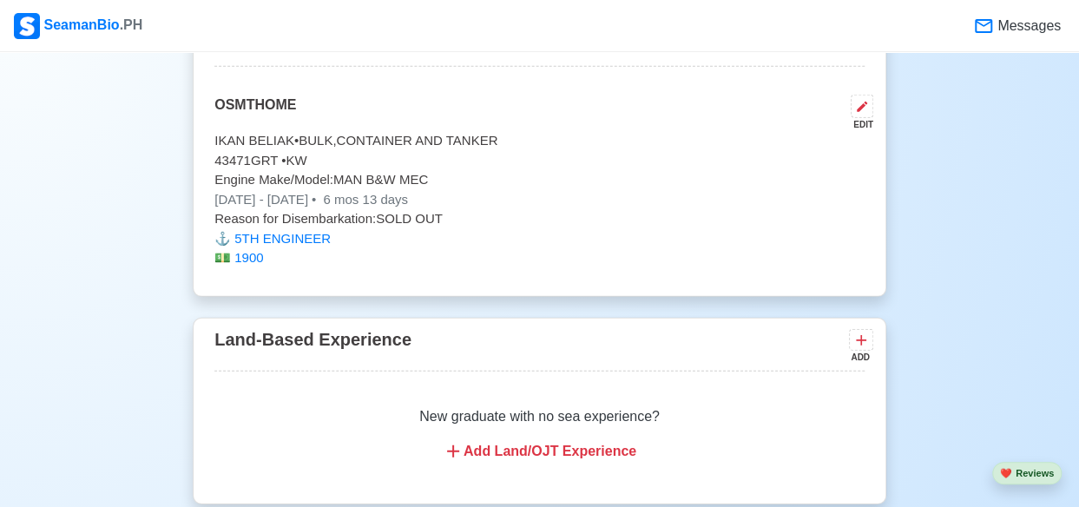
scroll to position [2346, 0]
